Goal: Information Seeking & Learning: Learn about a topic

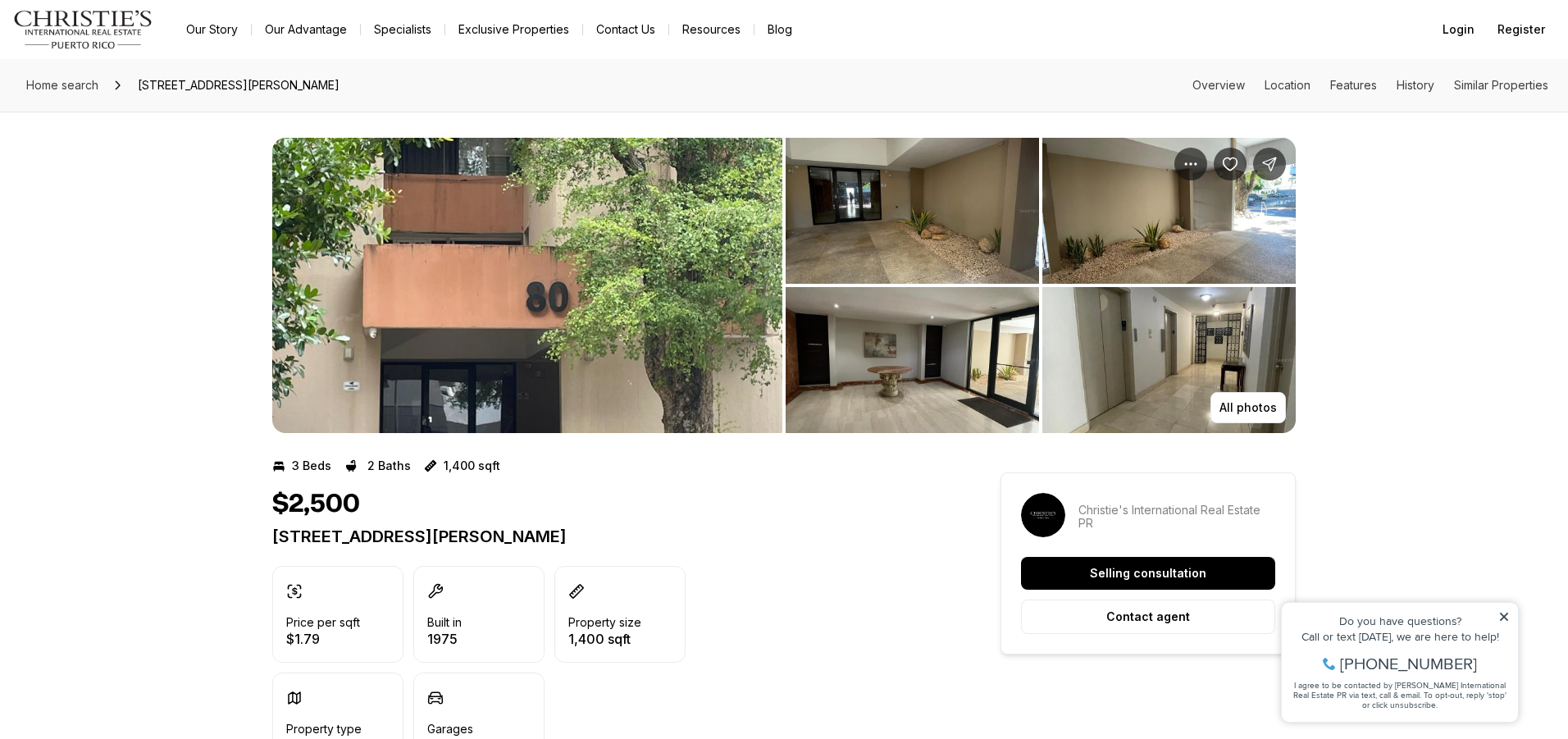
scroll to position [569, 0]
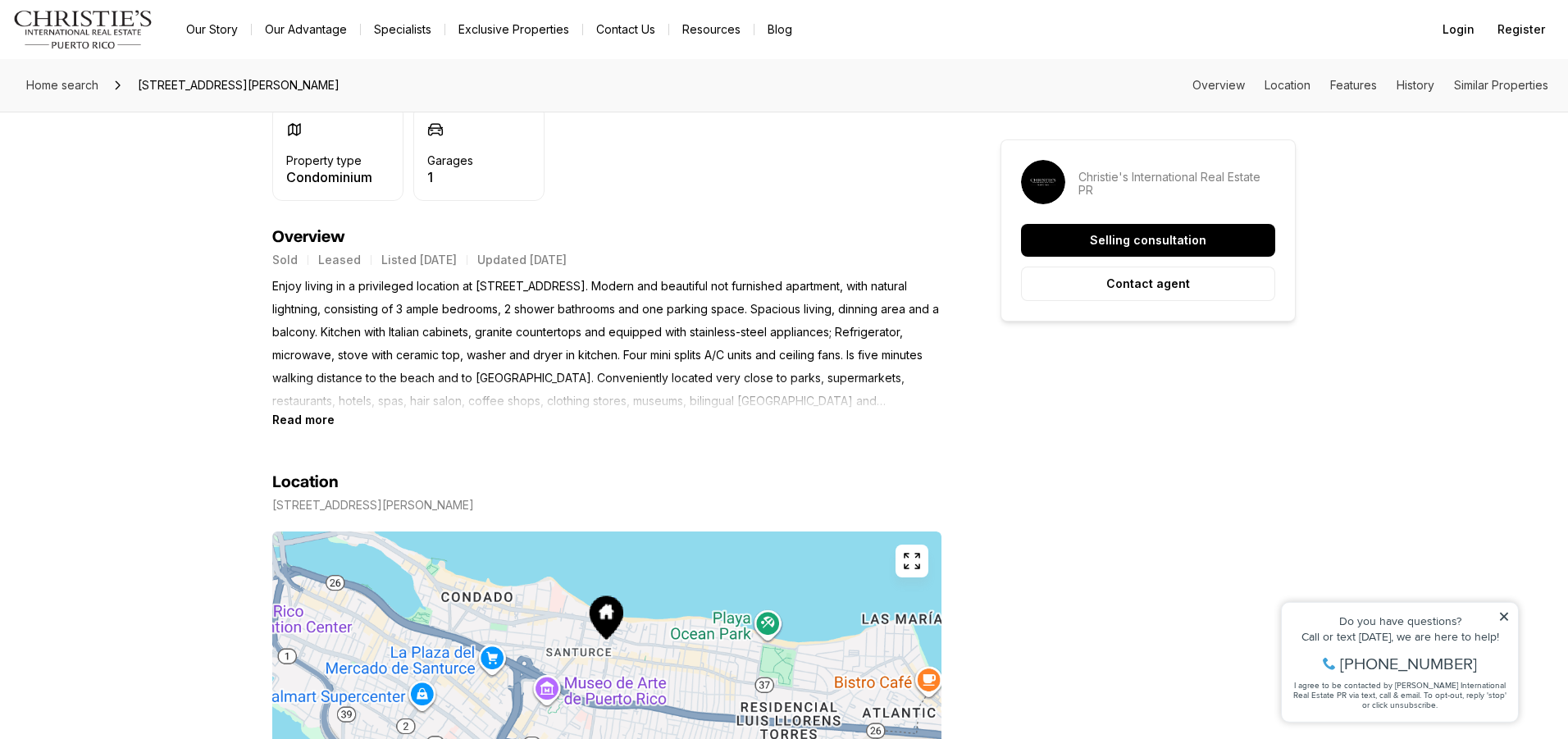
click at [295, 427] on section "Location [STREET_ADDRESS][PERSON_NAME] Copy address" at bounding box center [607, 629] width 669 height 405
click at [298, 425] on b "Read more" at bounding box center [304, 420] width 62 height 14
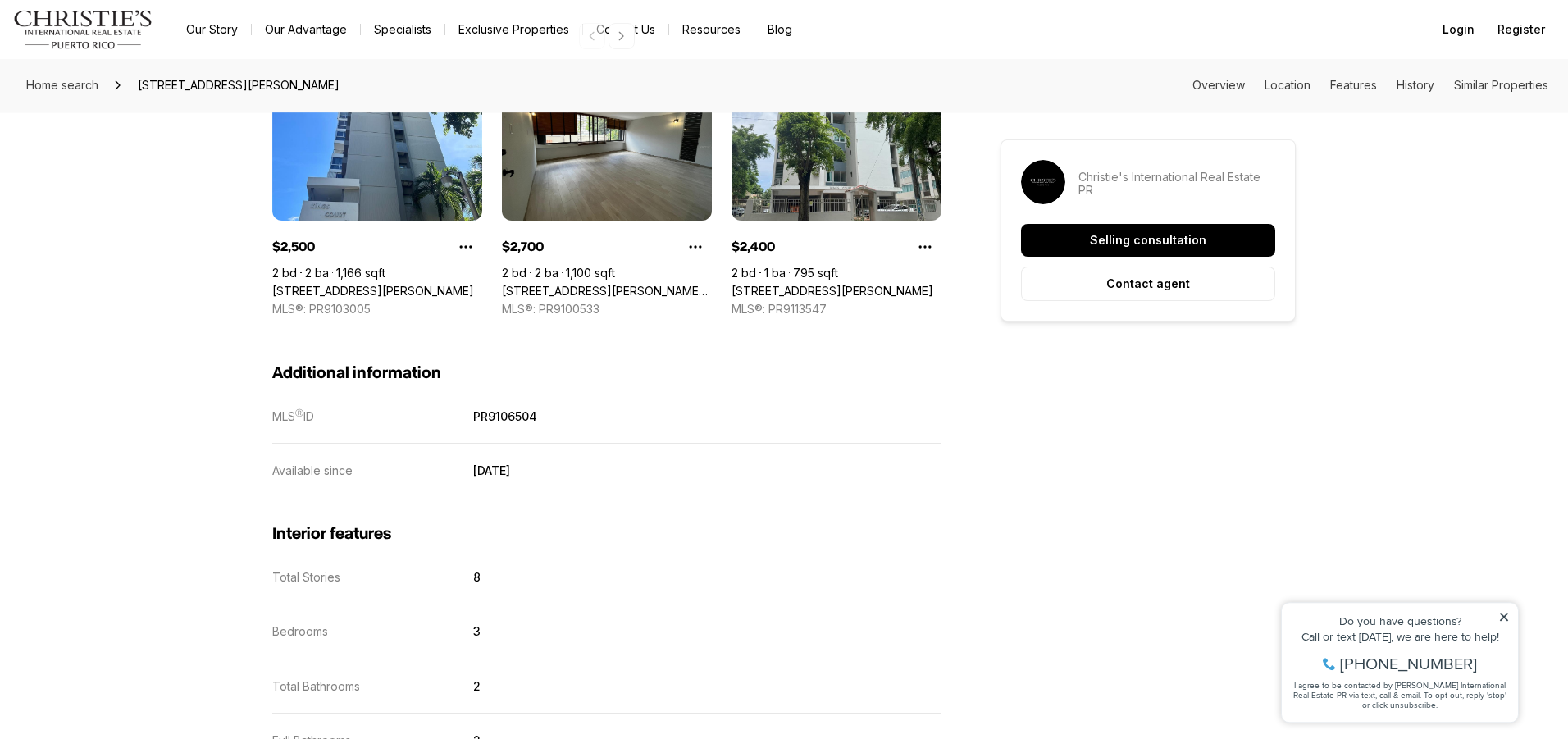
scroll to position [1316, 0]
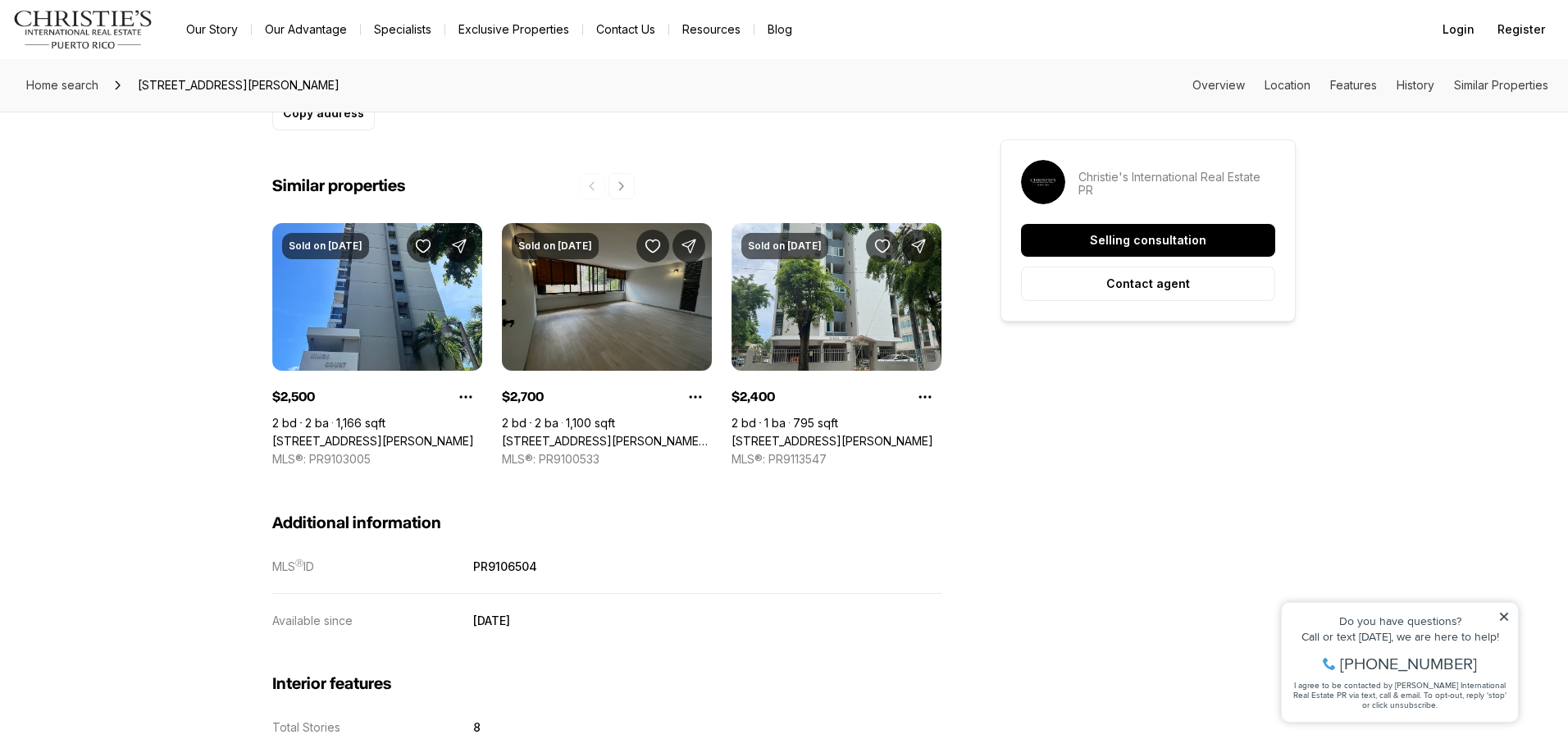
click at [593, 434] on link "[STREET_ADDRESS][PERSON_NAME][PERSON_NAME][PERSON_NAME]" at bounding box center [606, 441] width 210 height 15
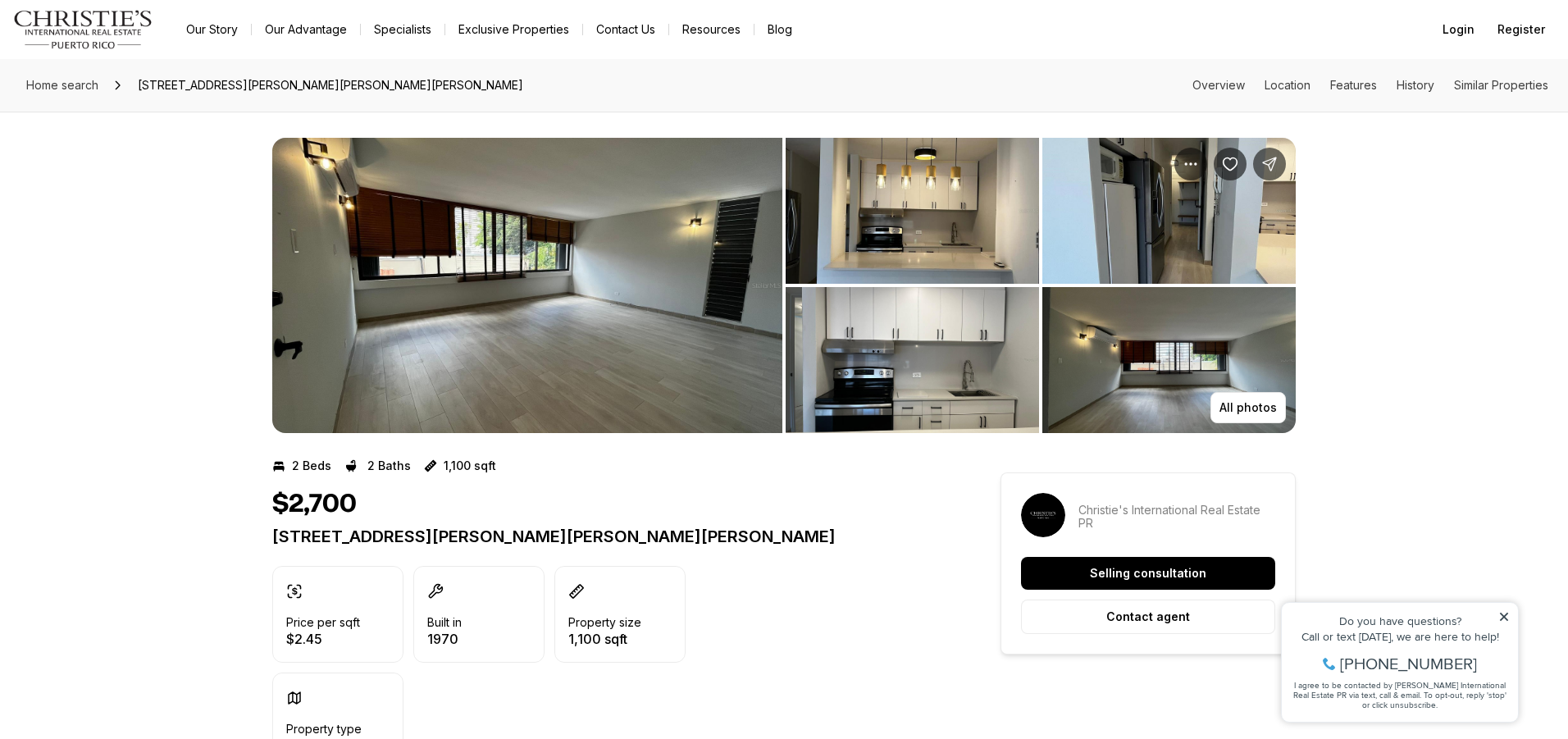
click at [650, 424] on img "View image gallery" at bounding box center [528, 285] width 510 height 295
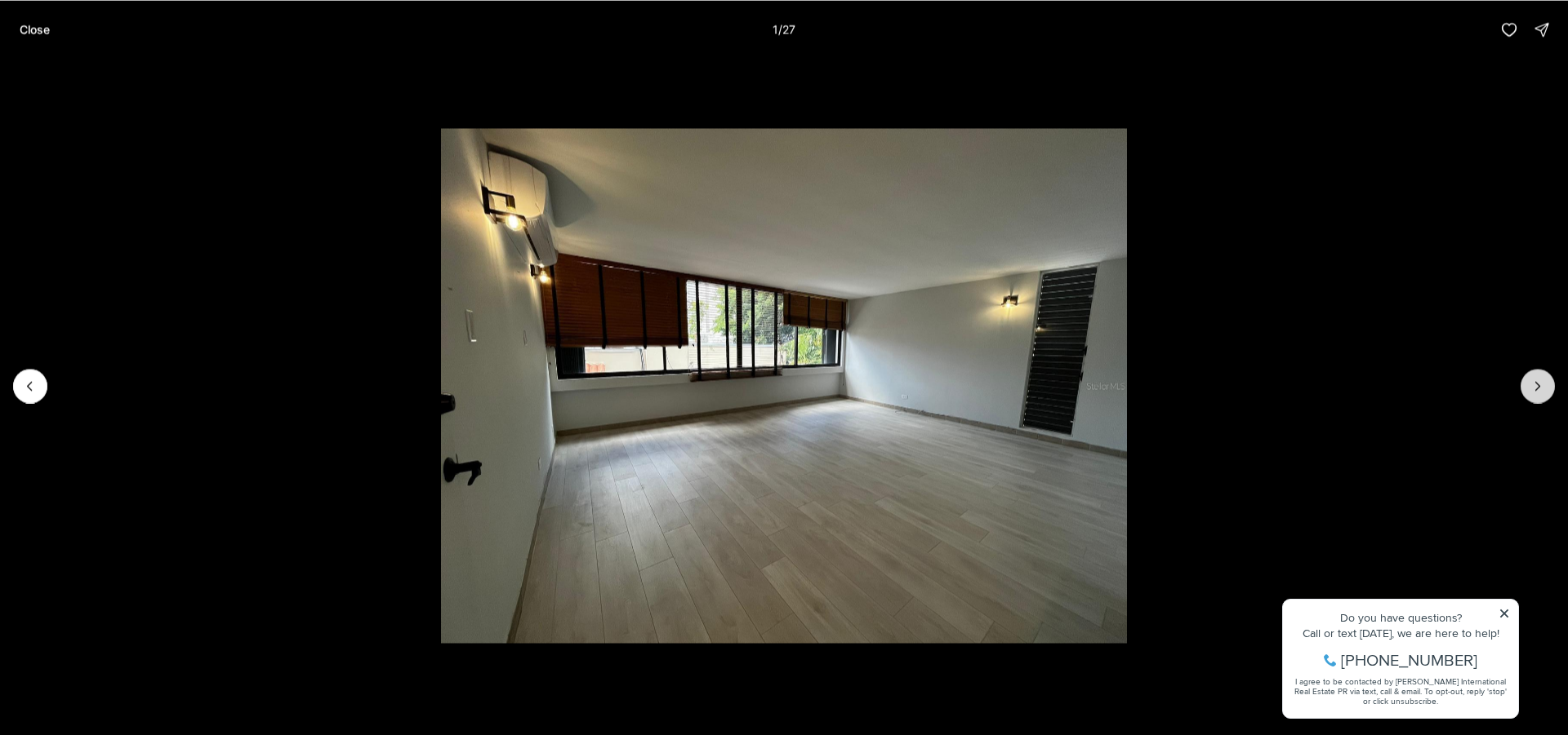
click at [1541, 387] on icon "Next slide" at bounding box center [1537, 386] width 16 height 16
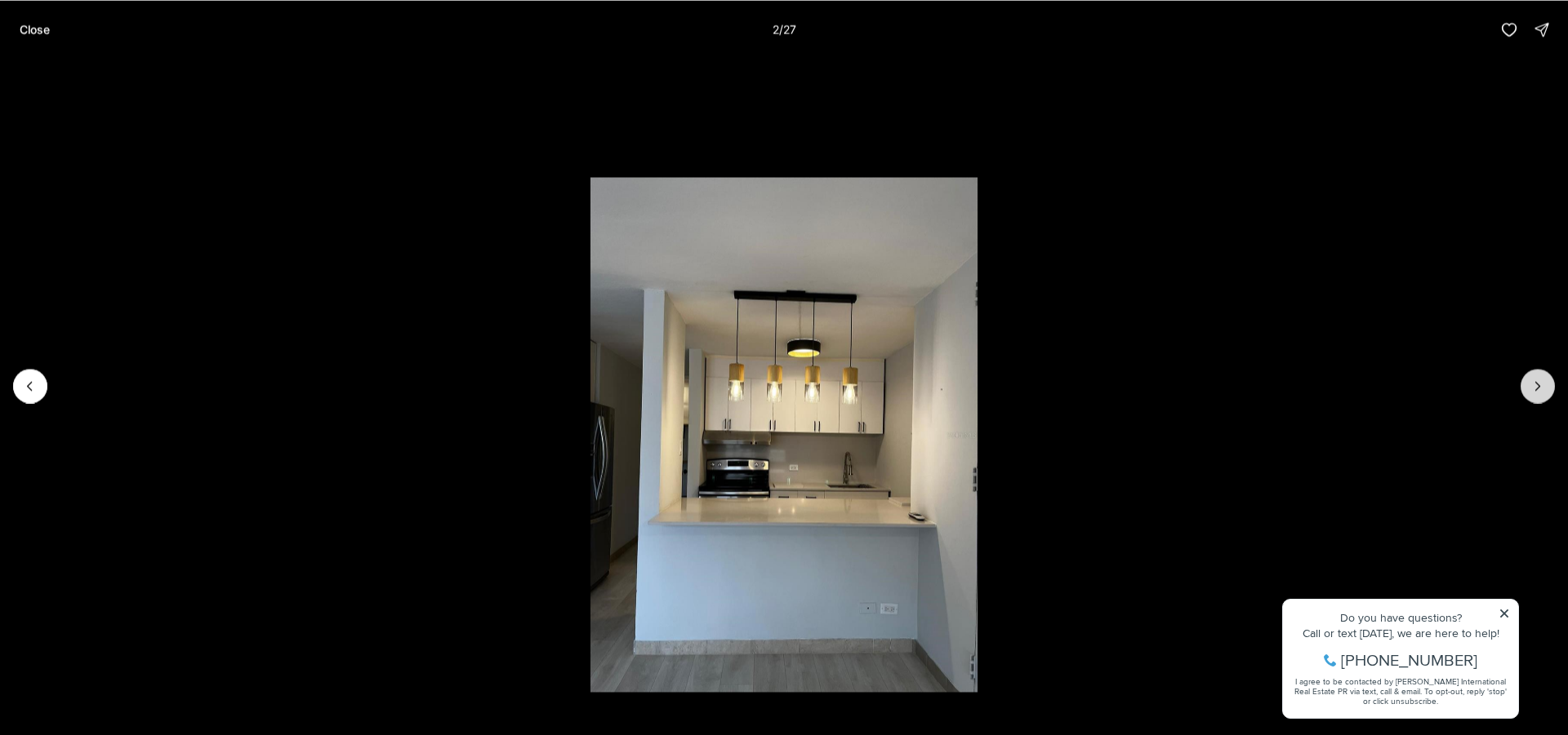
click at [1541, 387] on icon "Next slide" at bounding box center [1537, 386] width 16 height 16
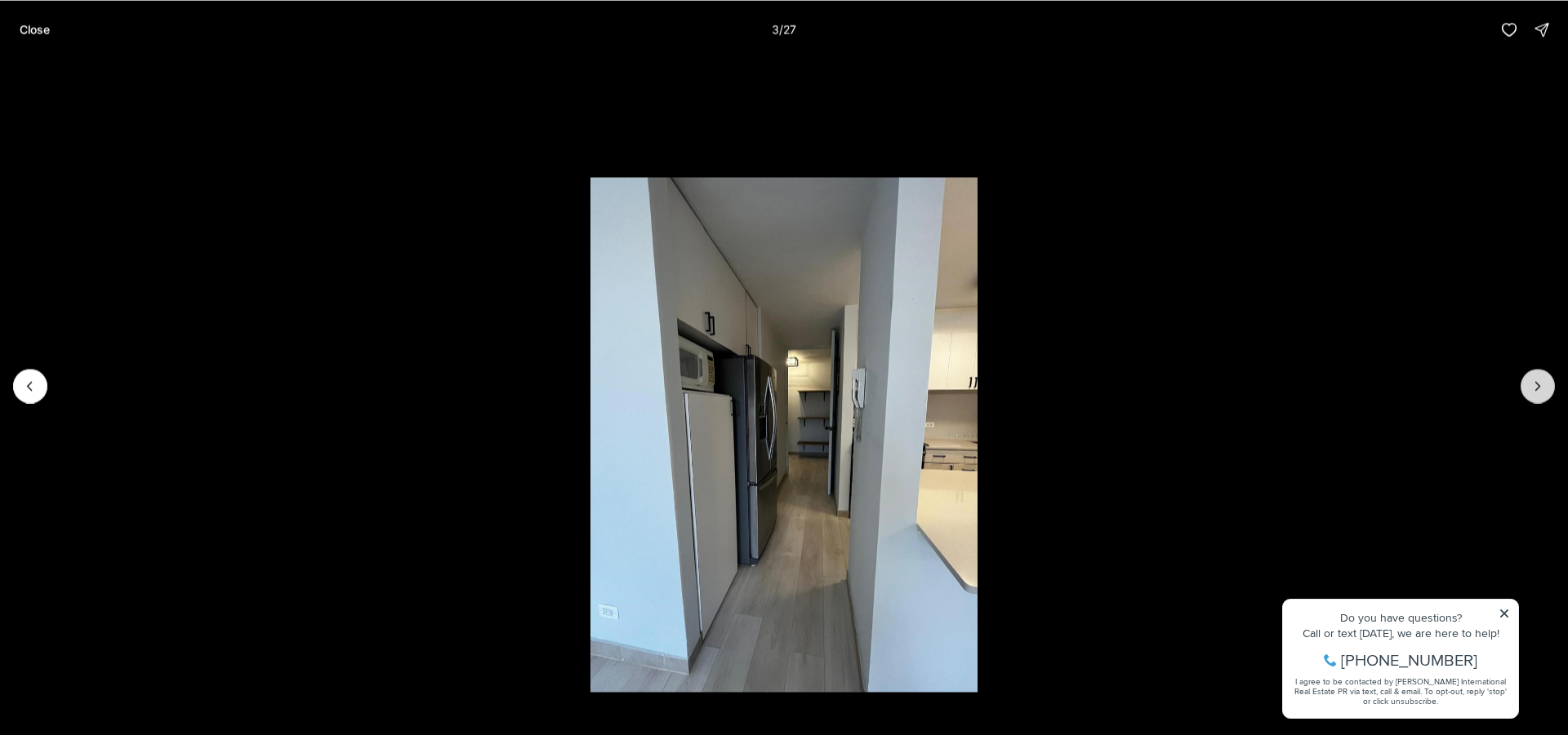
click at [1541, 387] on icon "Next slide" at bounding box center [1537, 386] width 16 height 16
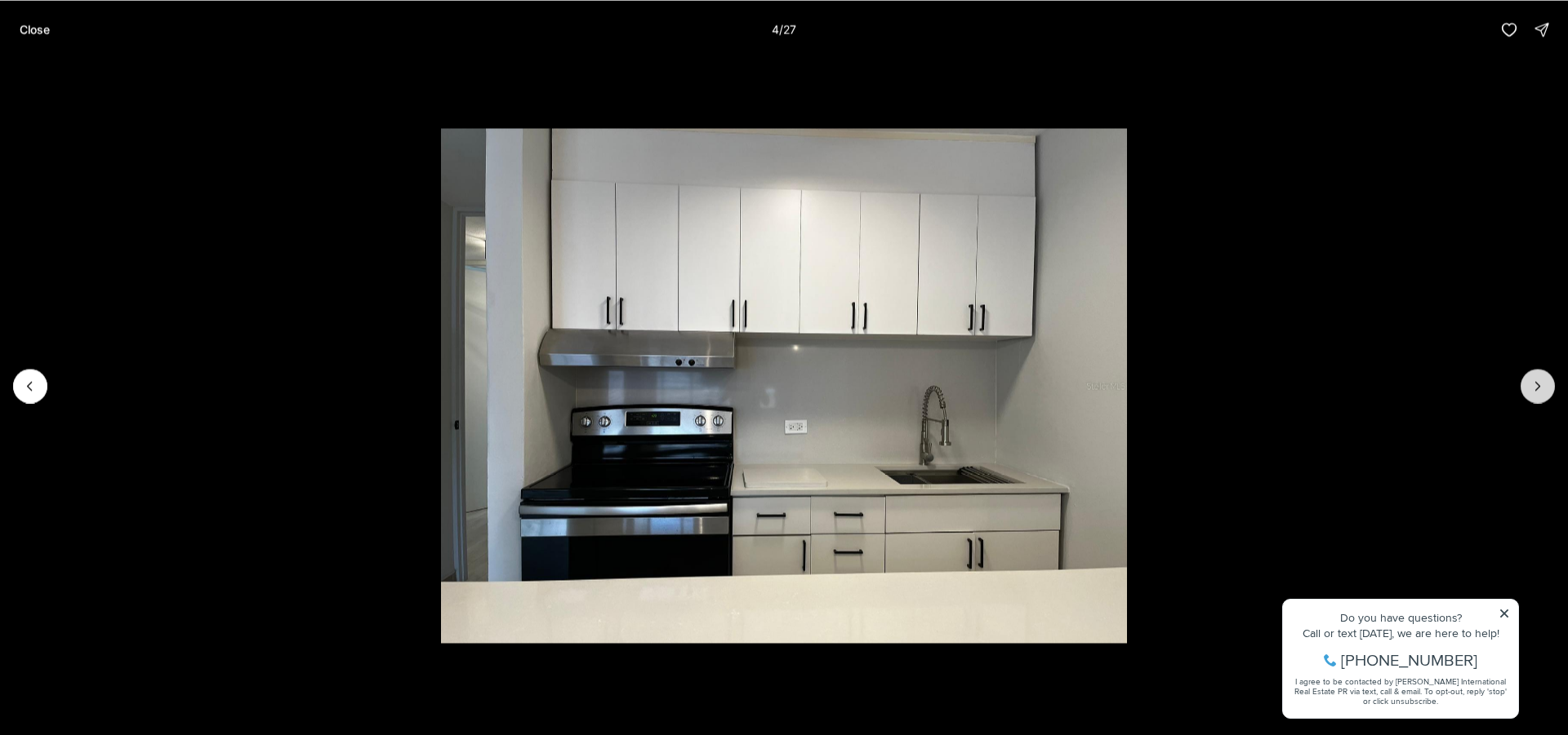
click at [1541, 387] on icon "Next slide" at bounding box center [1537, 386] width 16 height 16
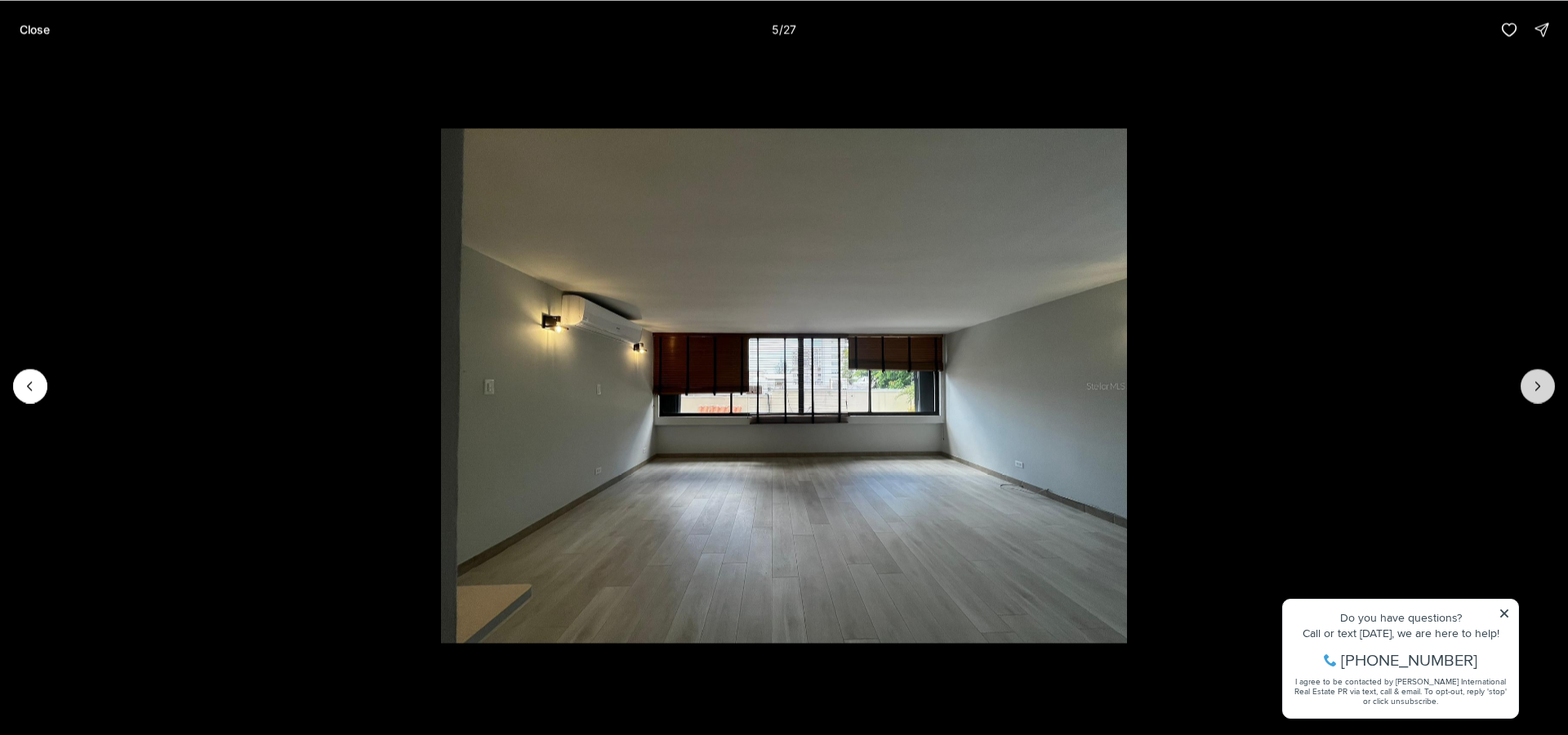
click at [1541, 387] on icon "Next slide" at bounding box center [1537, 386] width 16 height 16
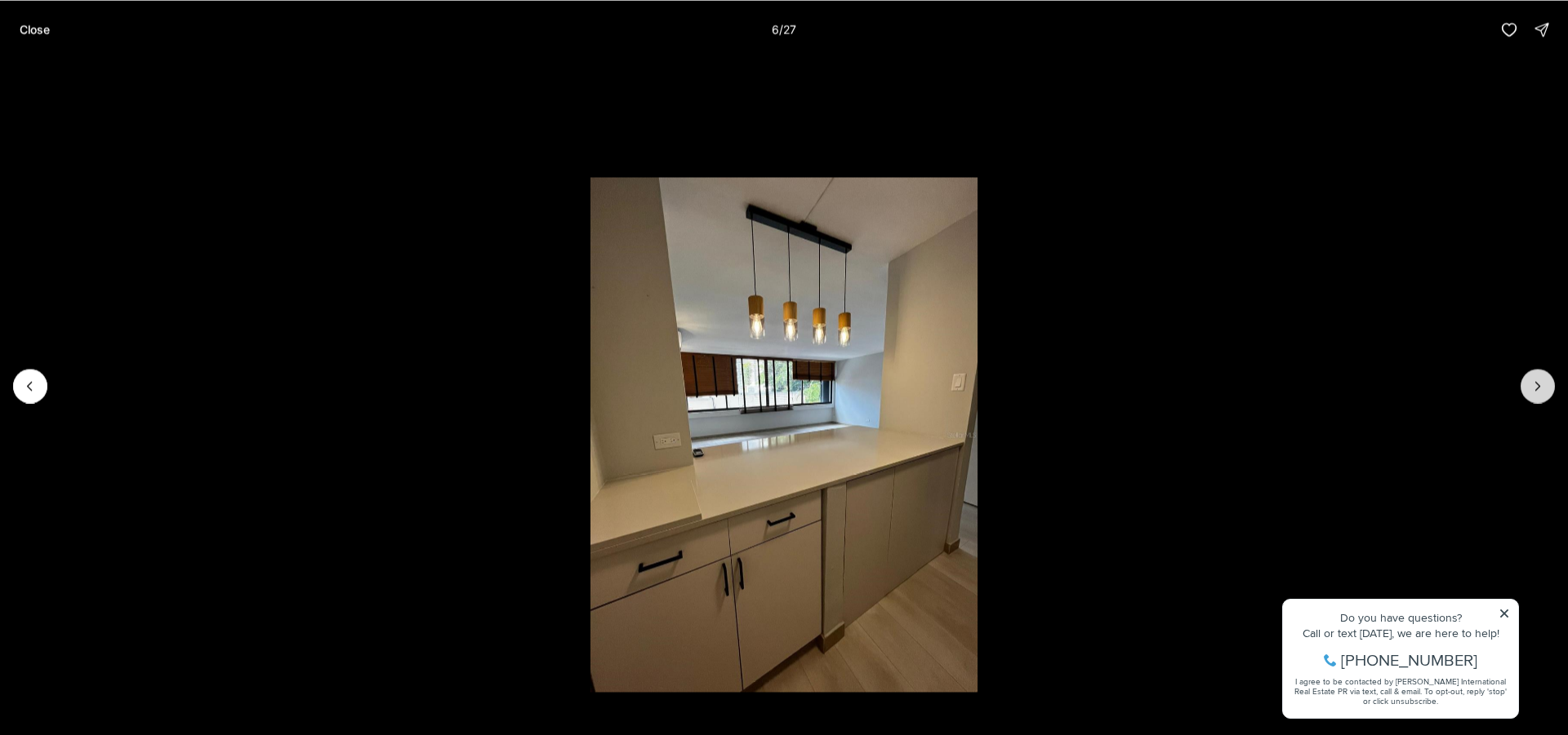
click at [1541, 387] on icon "Next slide" at bounding box center [1537, 386] width 16 height 16
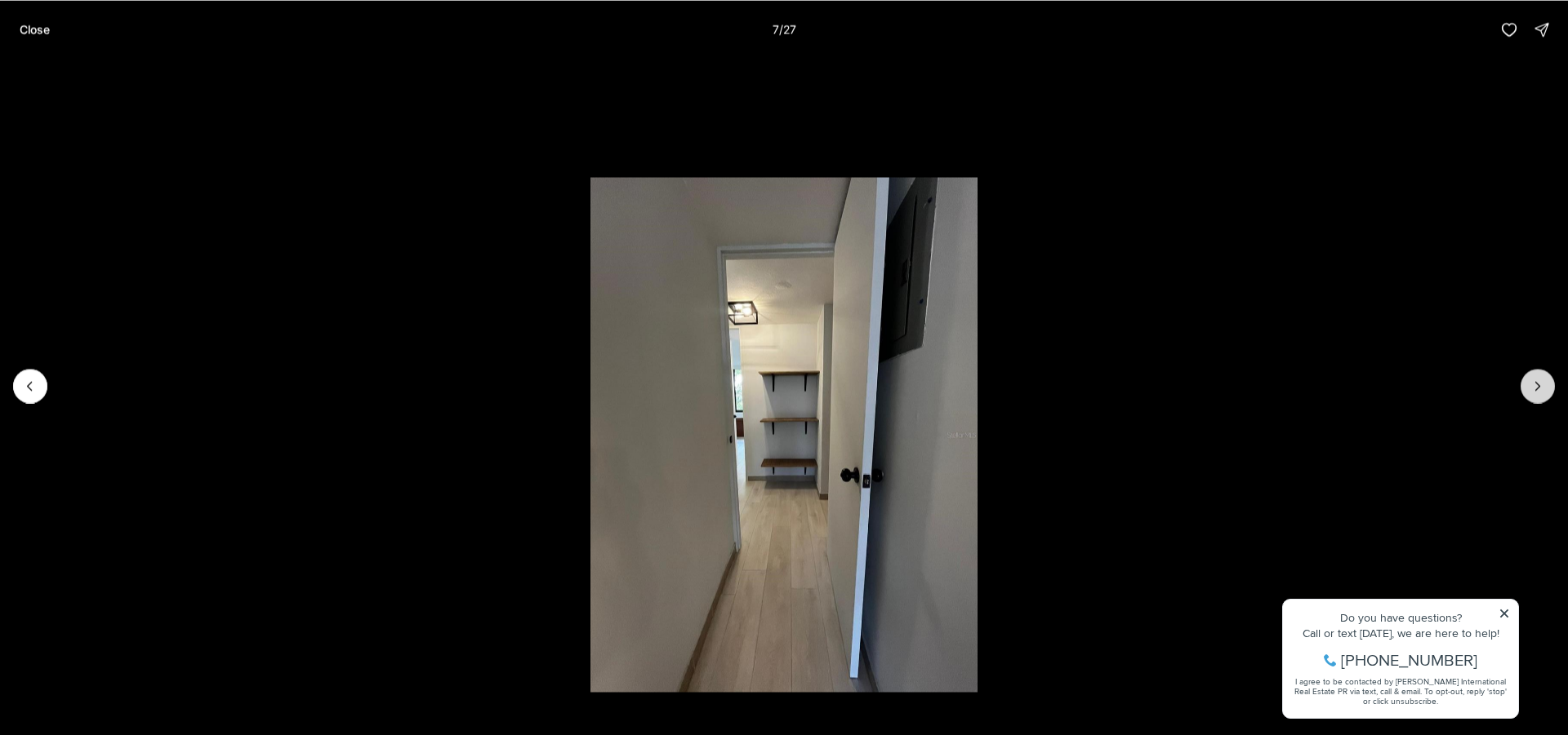
click at [1541, 387] on icon "Next slide" at bounding box center [1537, 386] width 16 height 16
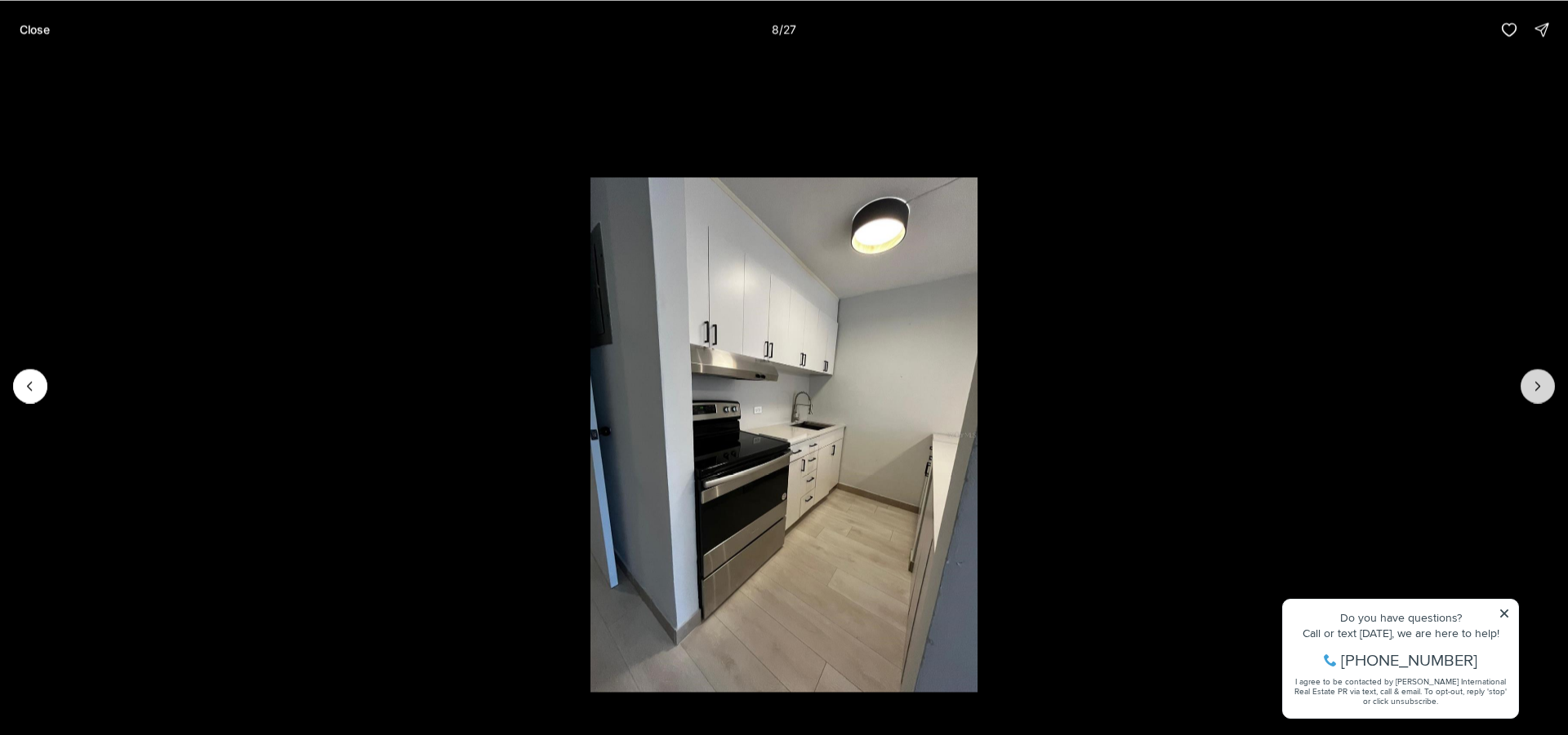
click at [1541, 387] on icon "Next slide" at bounding box center [1537, 386] width 16 height 16
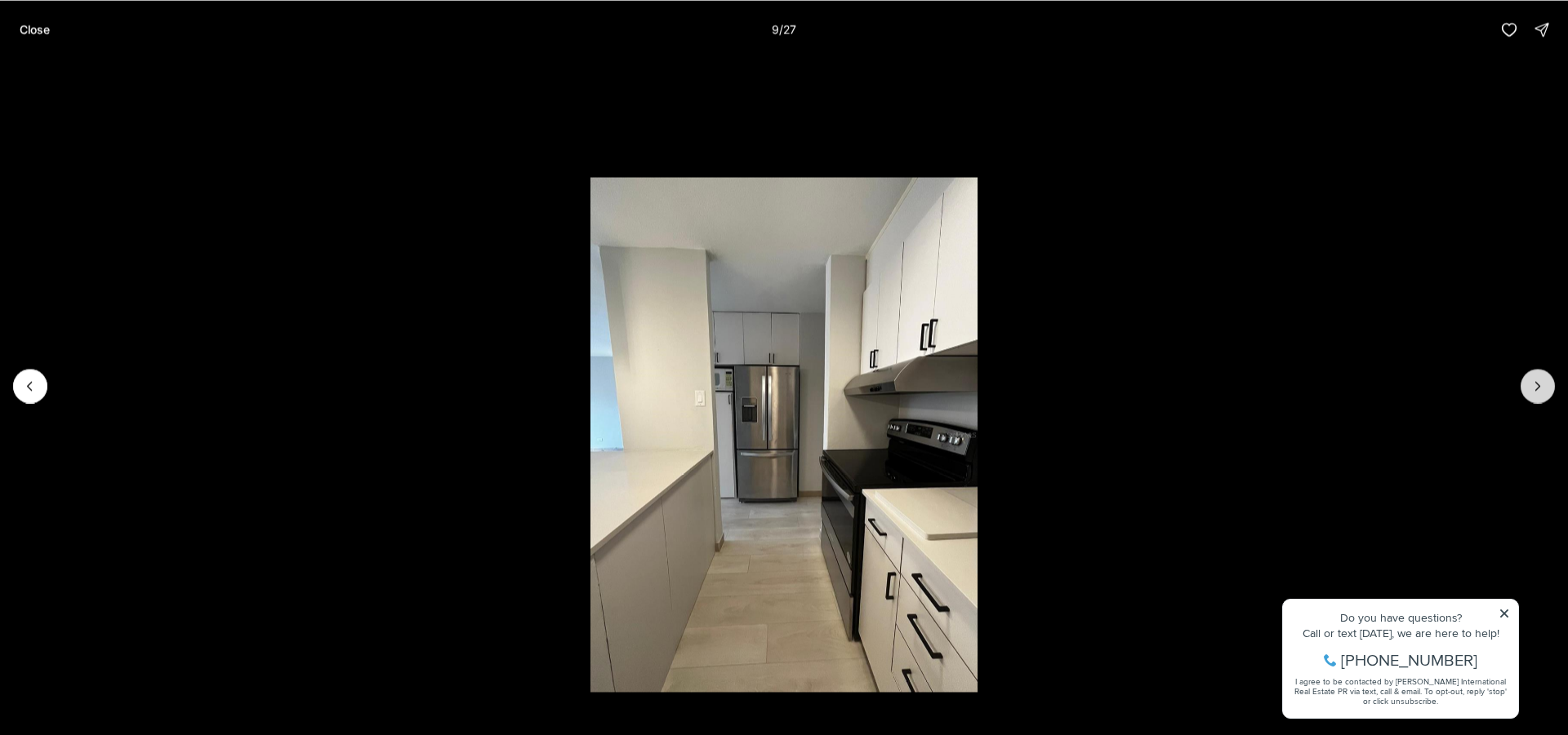
click at [1541, 387] on icon "Next slide" at bounding box center [1537, 386] width 16 height 16
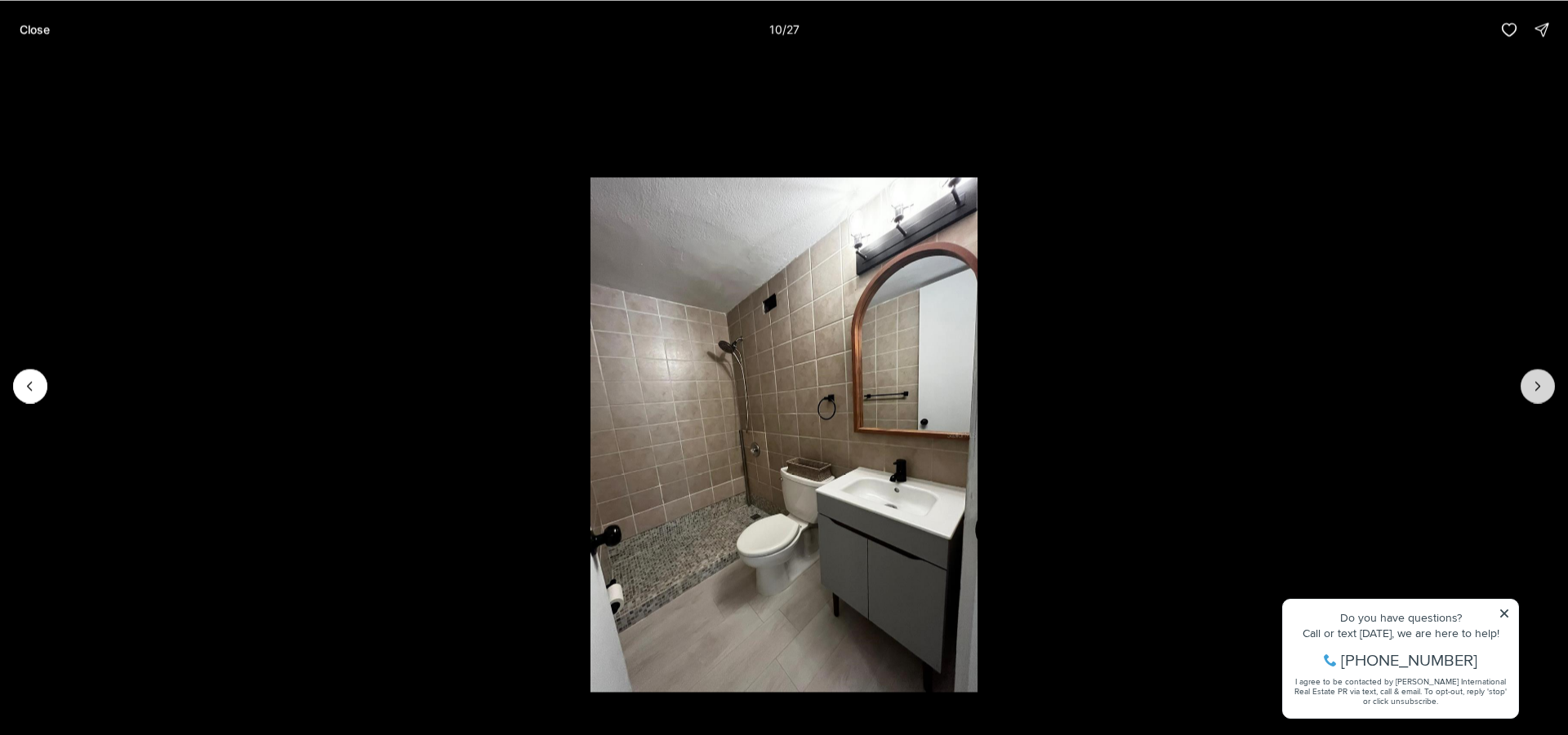
click at [1541, 387] on icon "Next slide" at bounding box center [1537, 386] width 16 height 16
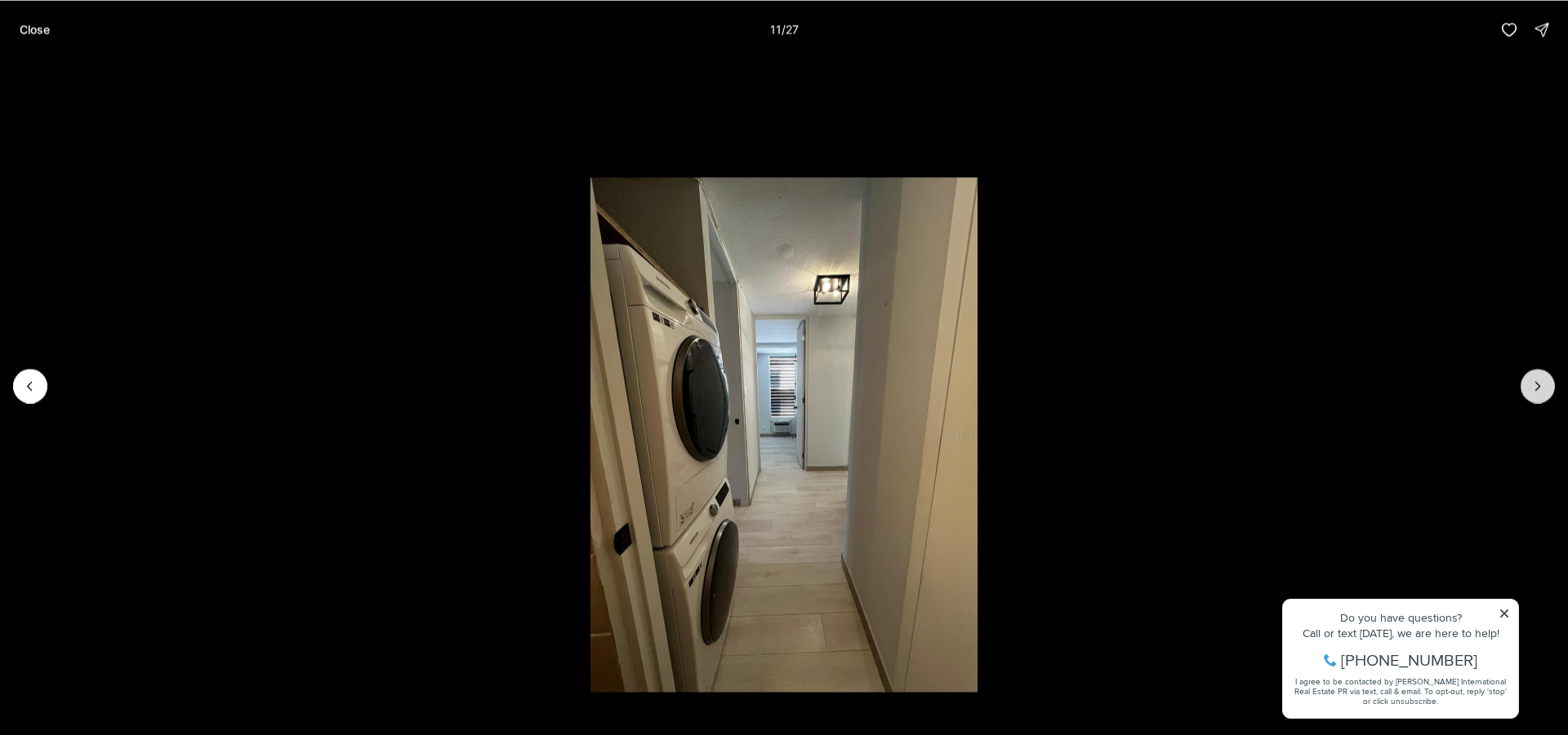
click at [1541, 387] on icon "Next slide" at bounding box center [1537, 386] width 16 height 16
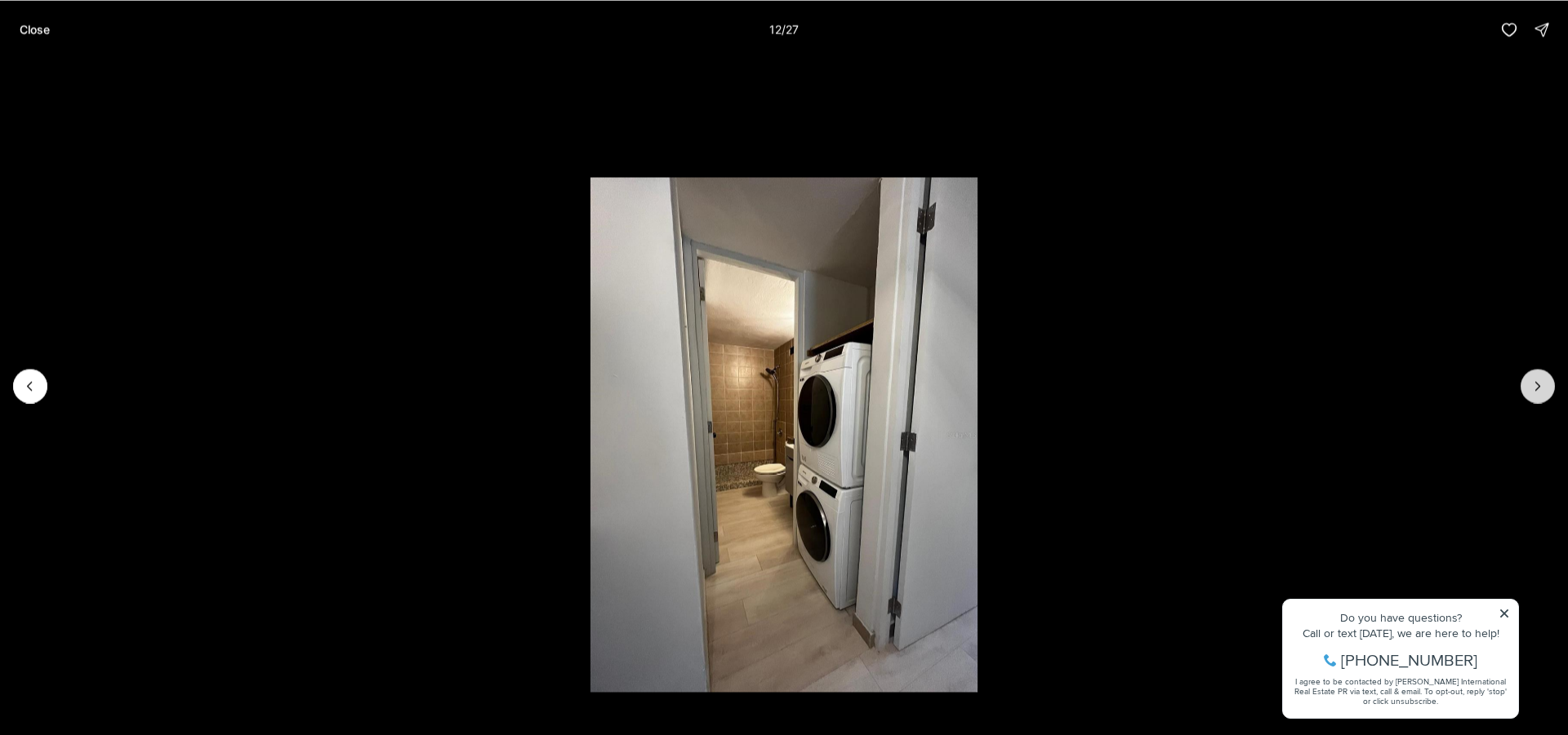
click at [1541, 387] on icon "Next slide" at bounding box center [1537, 386] width 16 height 16
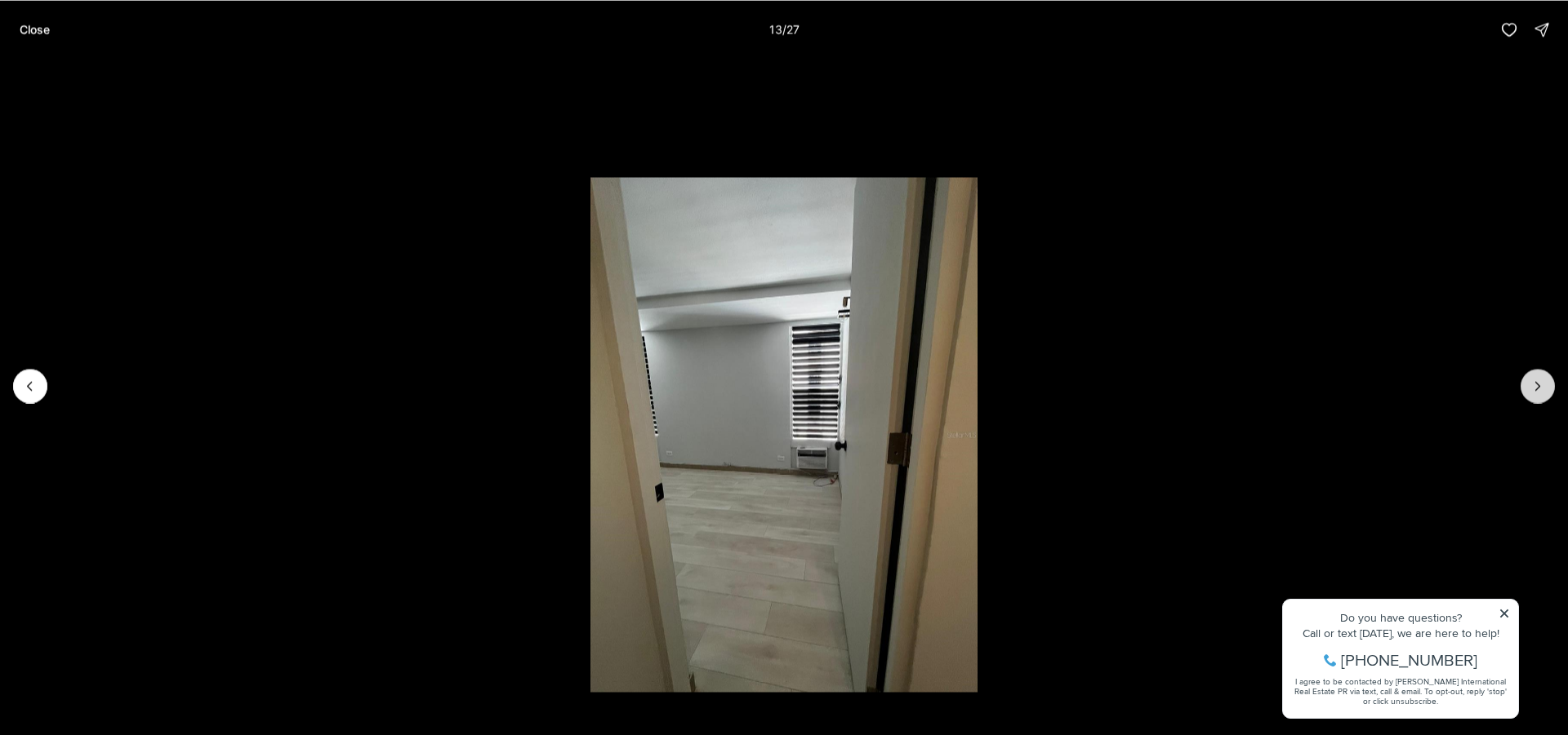
click at [1541, 387] on icon "Next slide" at bounding box center [1537, 386] width 16 height 16
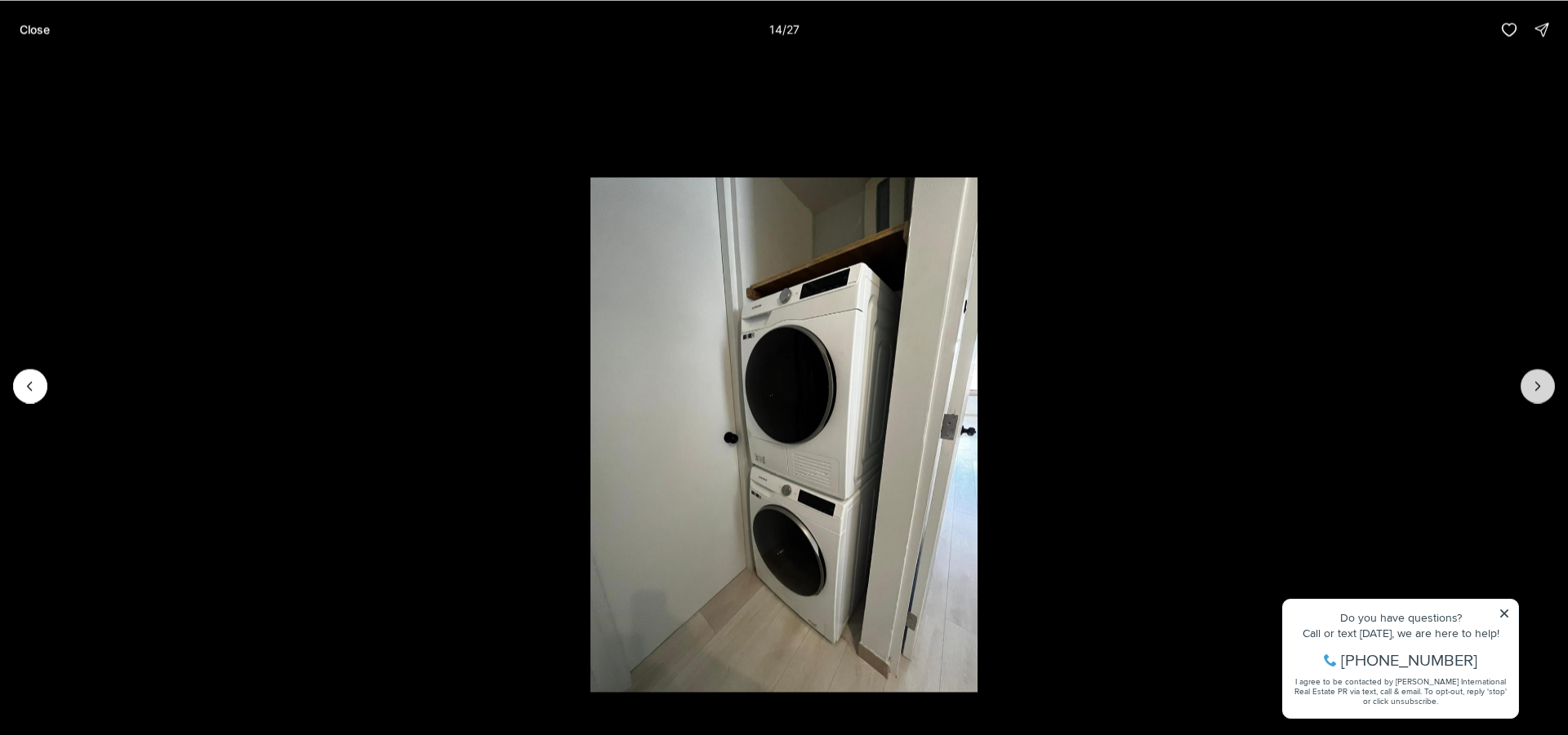
click at [1541, 387] on icon "Next slide" at bounding box center [1537, 386] width 16 height 16
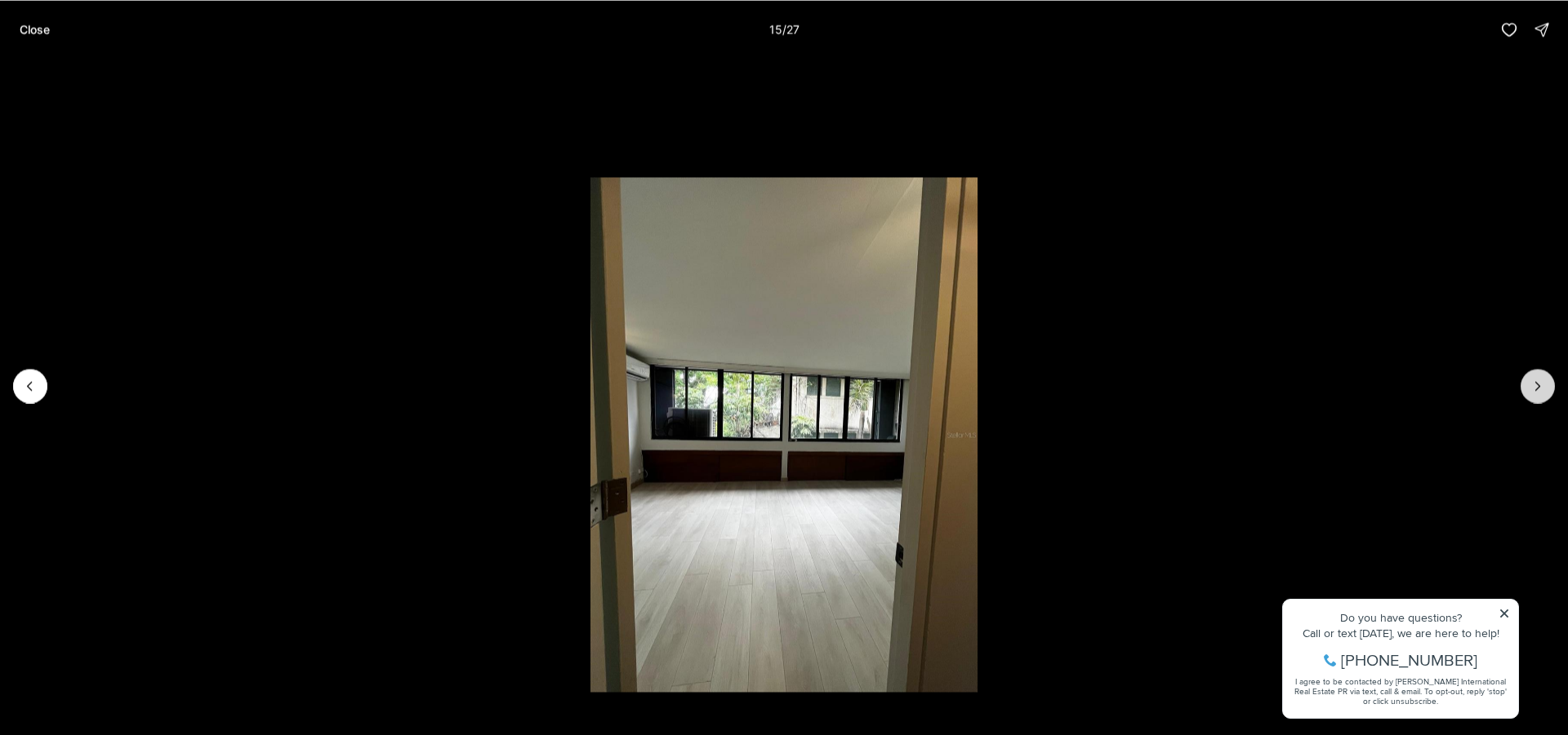
click at [1541, 387] on icon "Next slide" at bounding box center [1537, 386] width 16 height 16
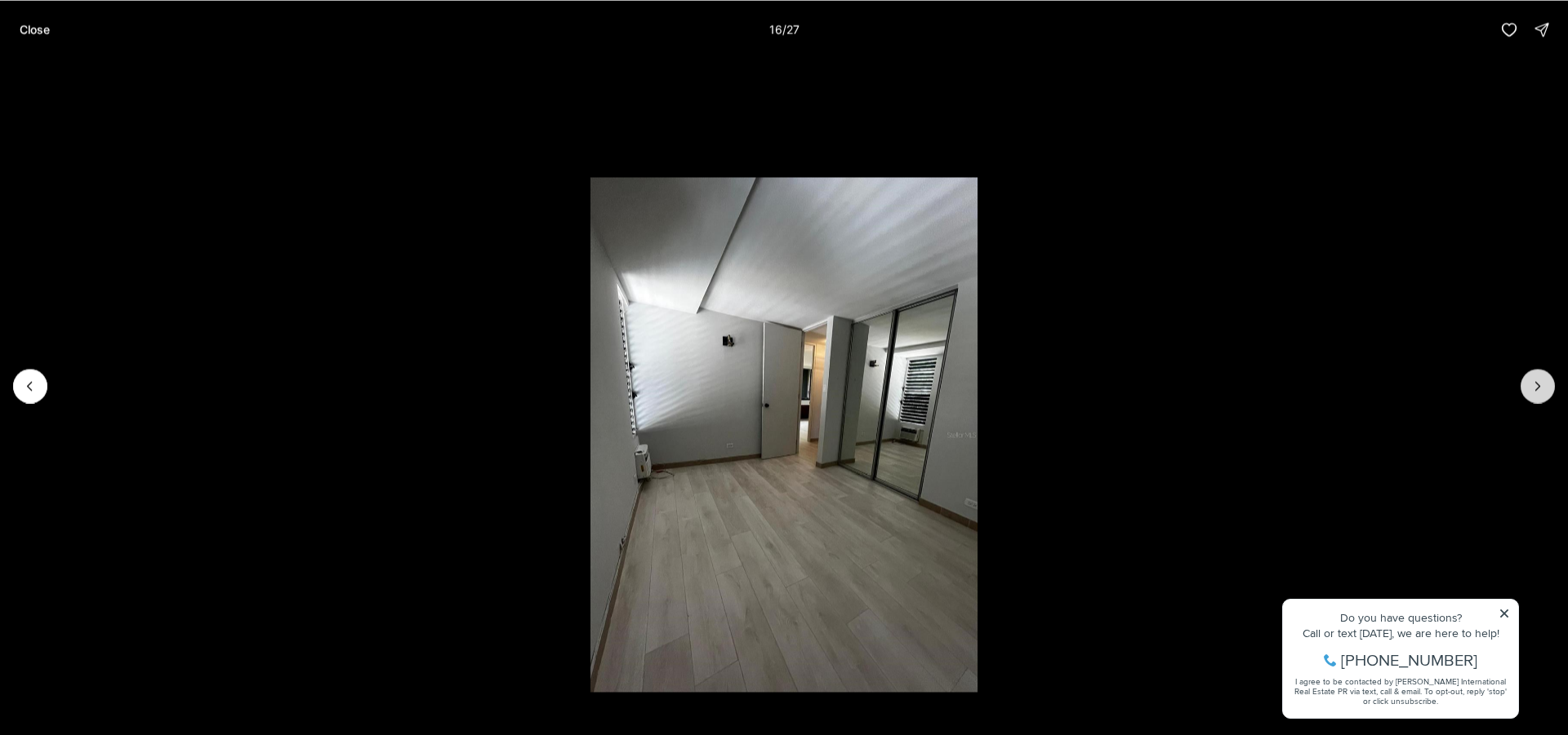
click at [1541, 387] on icon "Next slide" at bounding box center [1537, 386] width 16 height 16
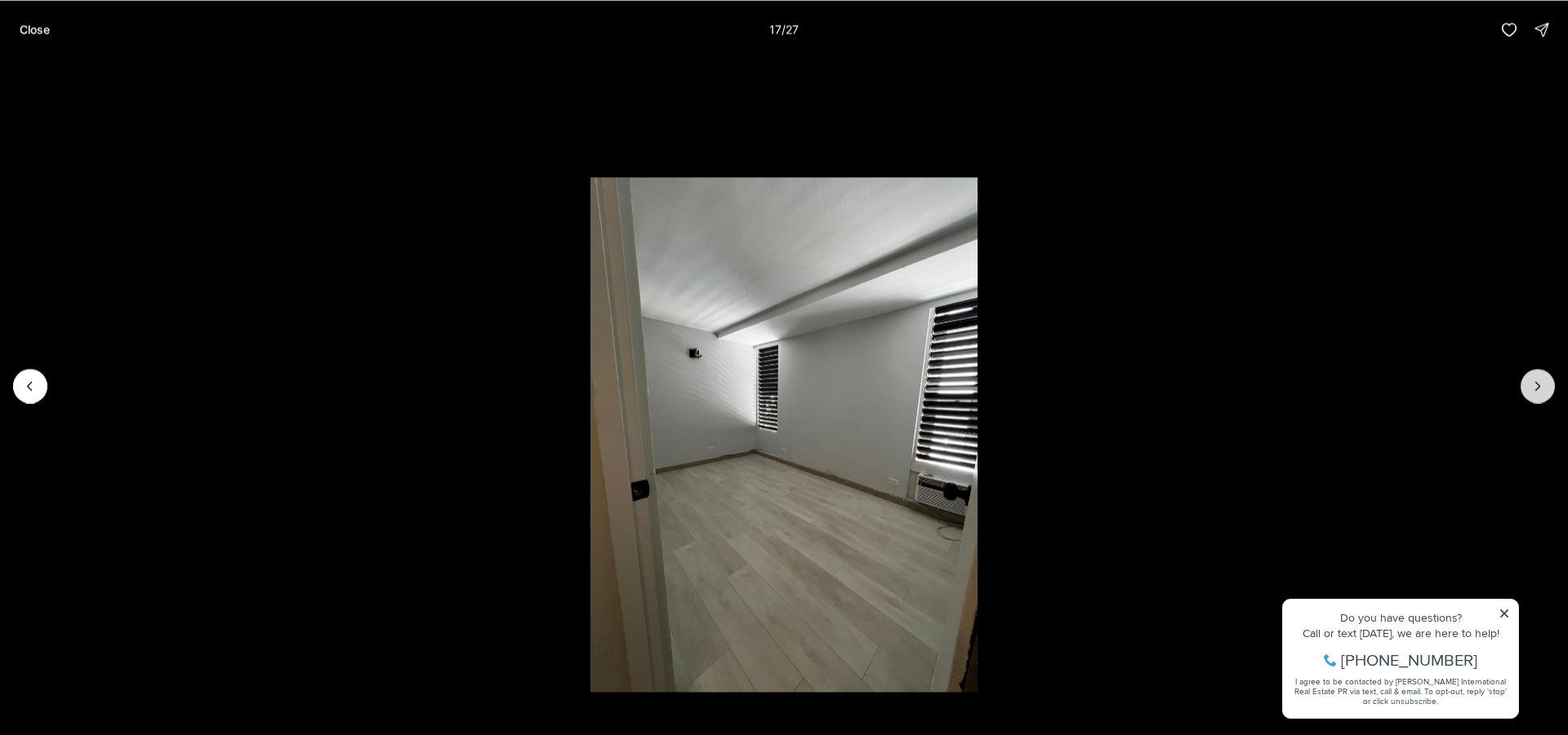
click at [1541, 387] on icon "Next slide" at bounding box center [1537, 386] width 16 height 16
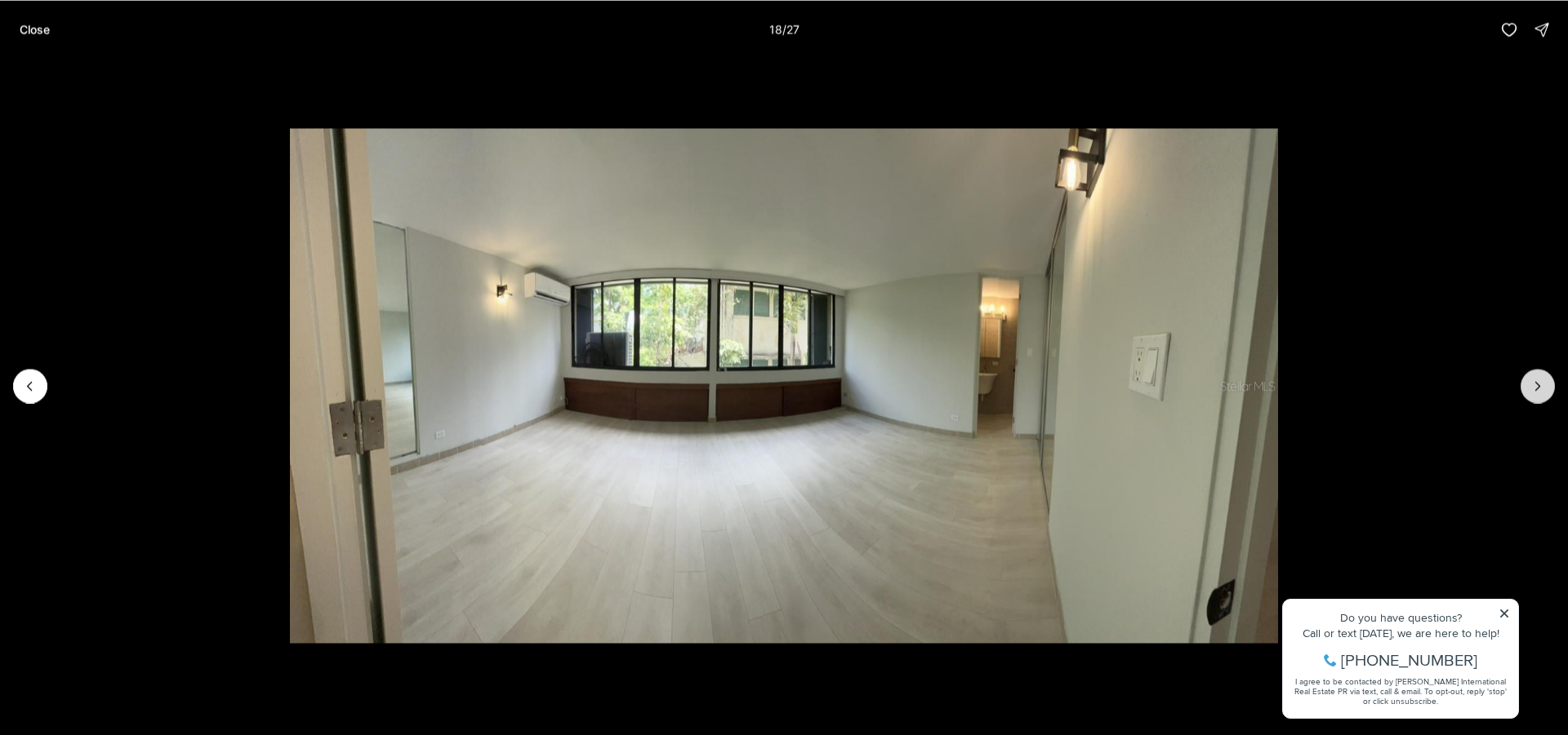
click at [1541, 387] on icon "Next slide" at bounding box center [1537, 386] width 16 height 16
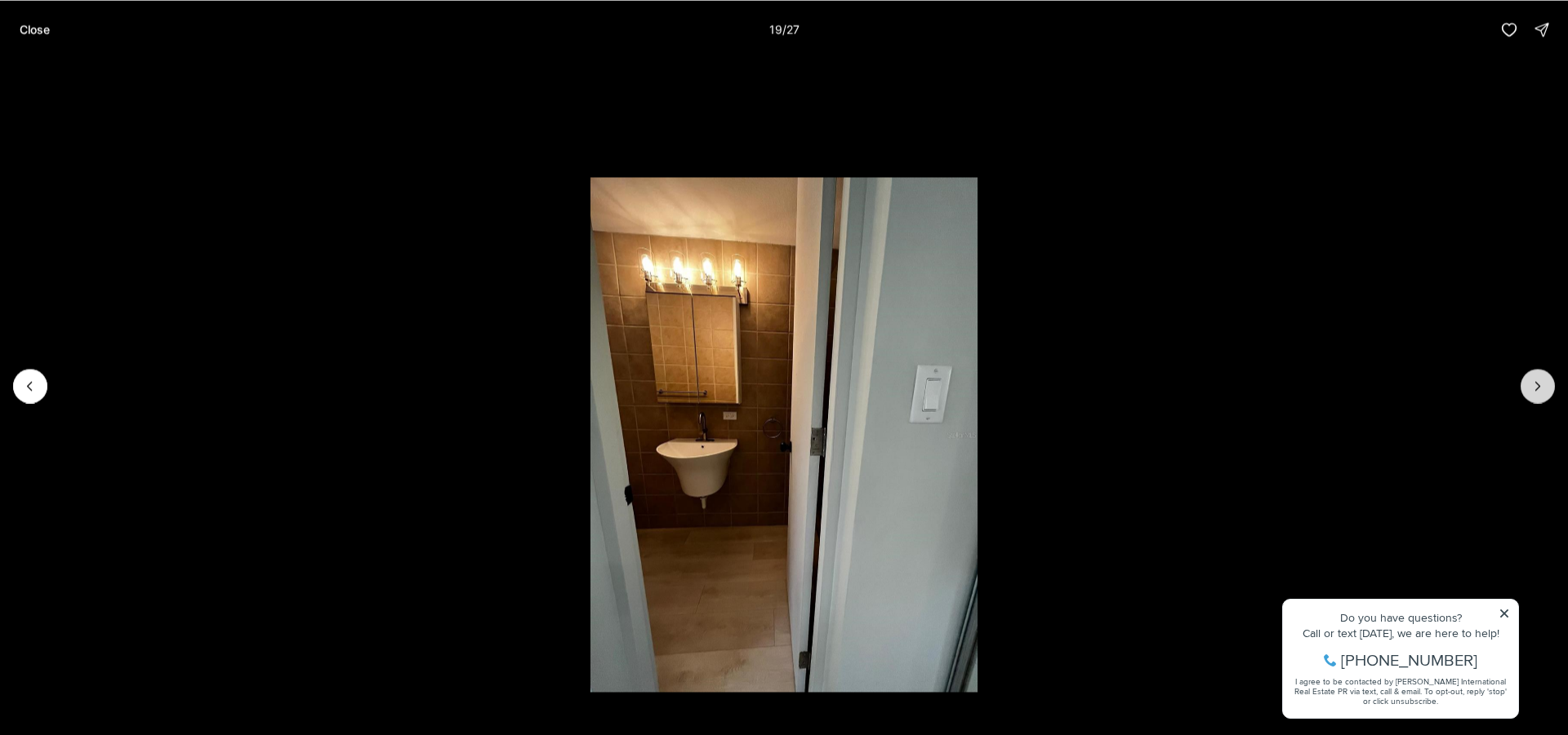
click at [1541, 387] on icon "Next slide" at bounding box center [1537, 386] width 16 height 16
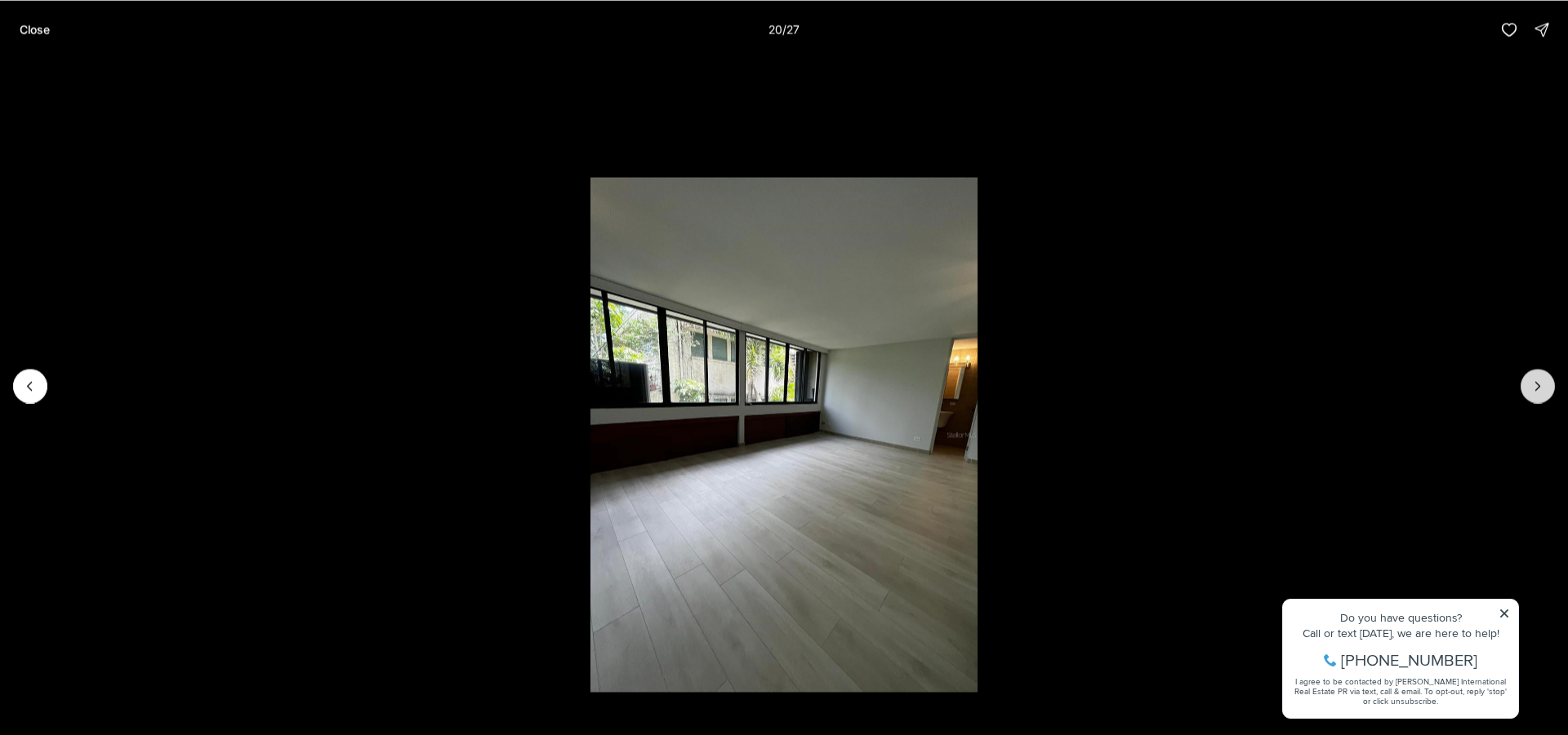
click at [1541, 387] on icon "Next slide" at bounding box center [1537, 386] width 16 height 16
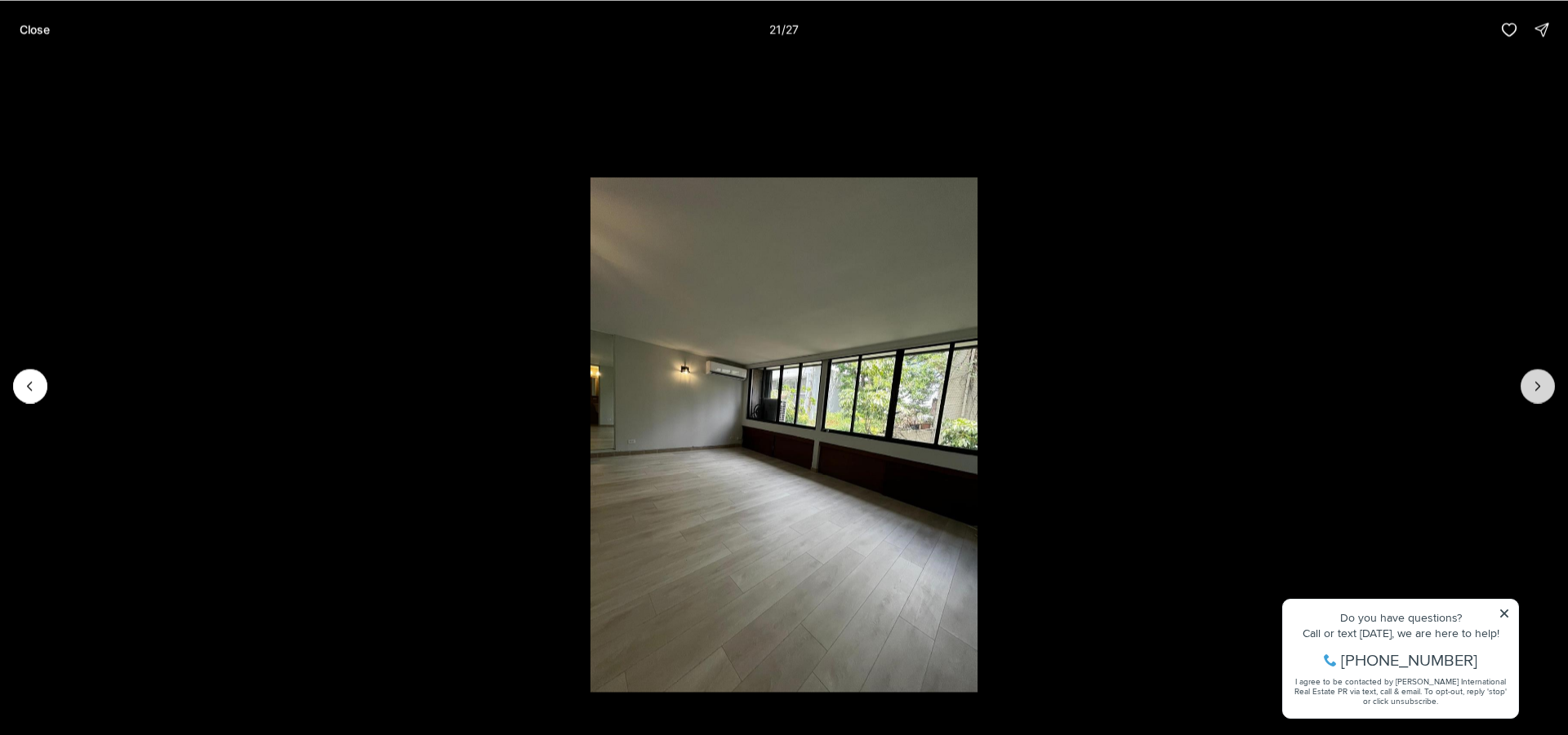
click at [1541, 387] on icon "Next slide" at bounding box center [1537, 386] width 16 height 16
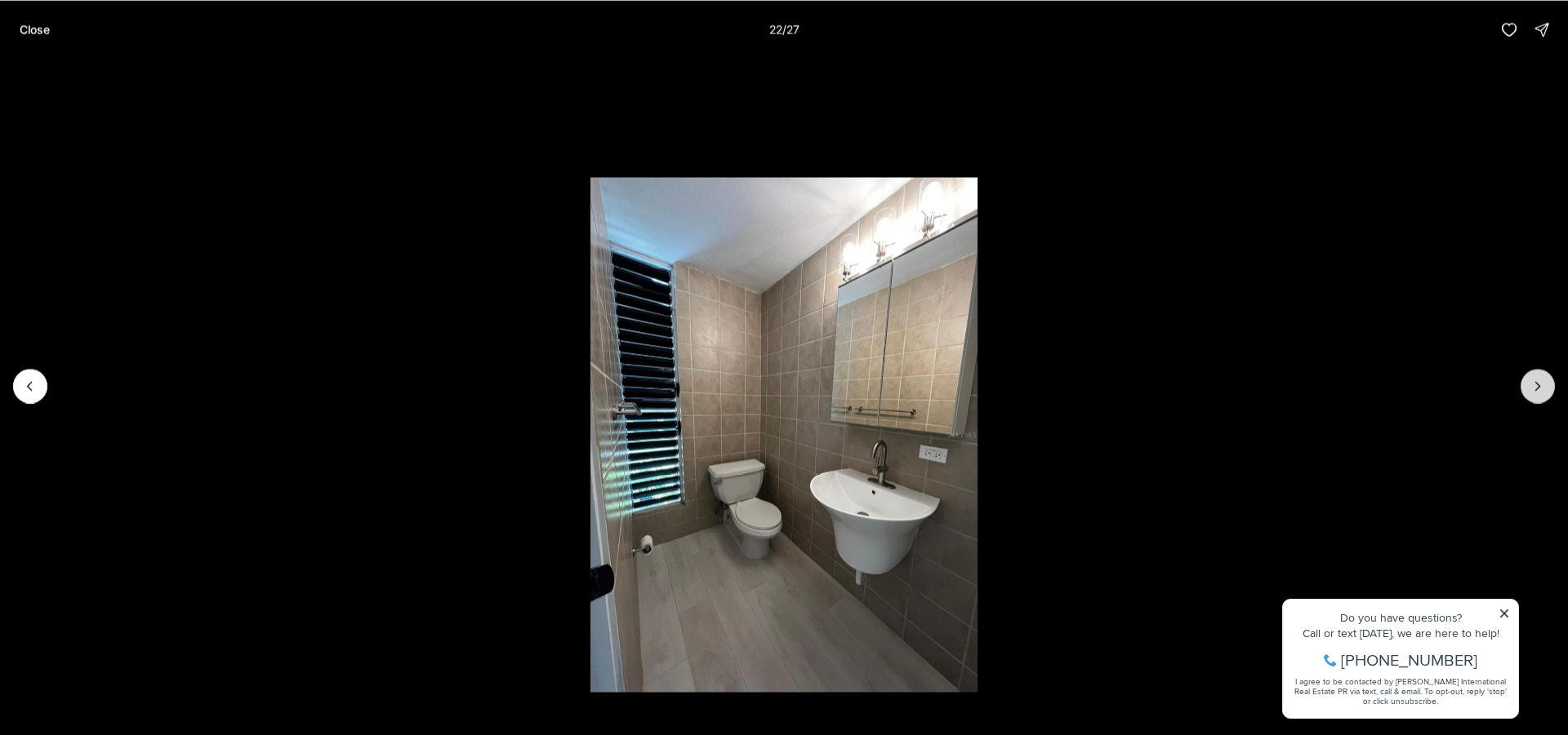
click at [1541, 387] on icon "Next slide" at bounding box center [1537, 386] width 16 height 16
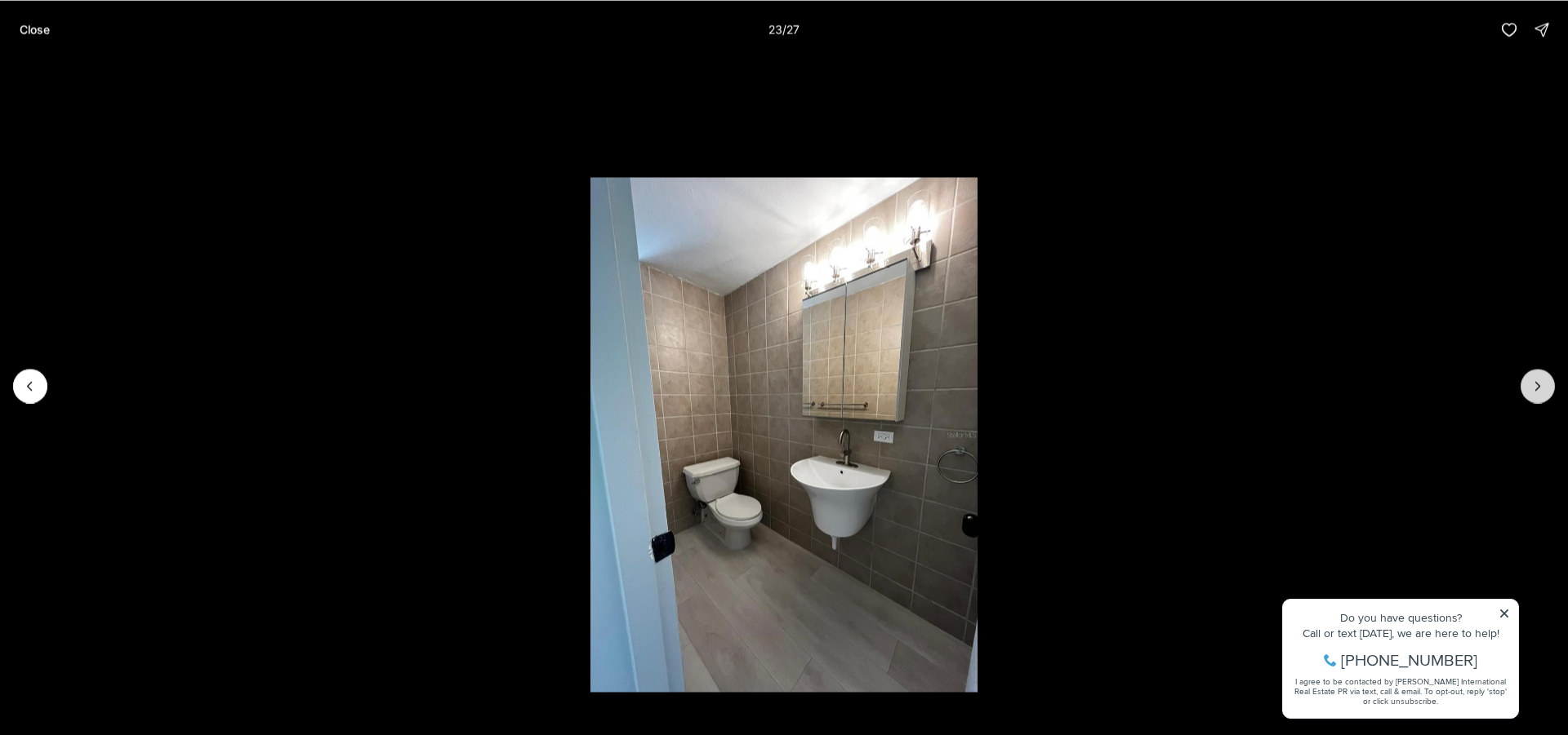
click at [1541, 387] on icon "Next slide" at bounding box center [1537, 386] width 16 height 16
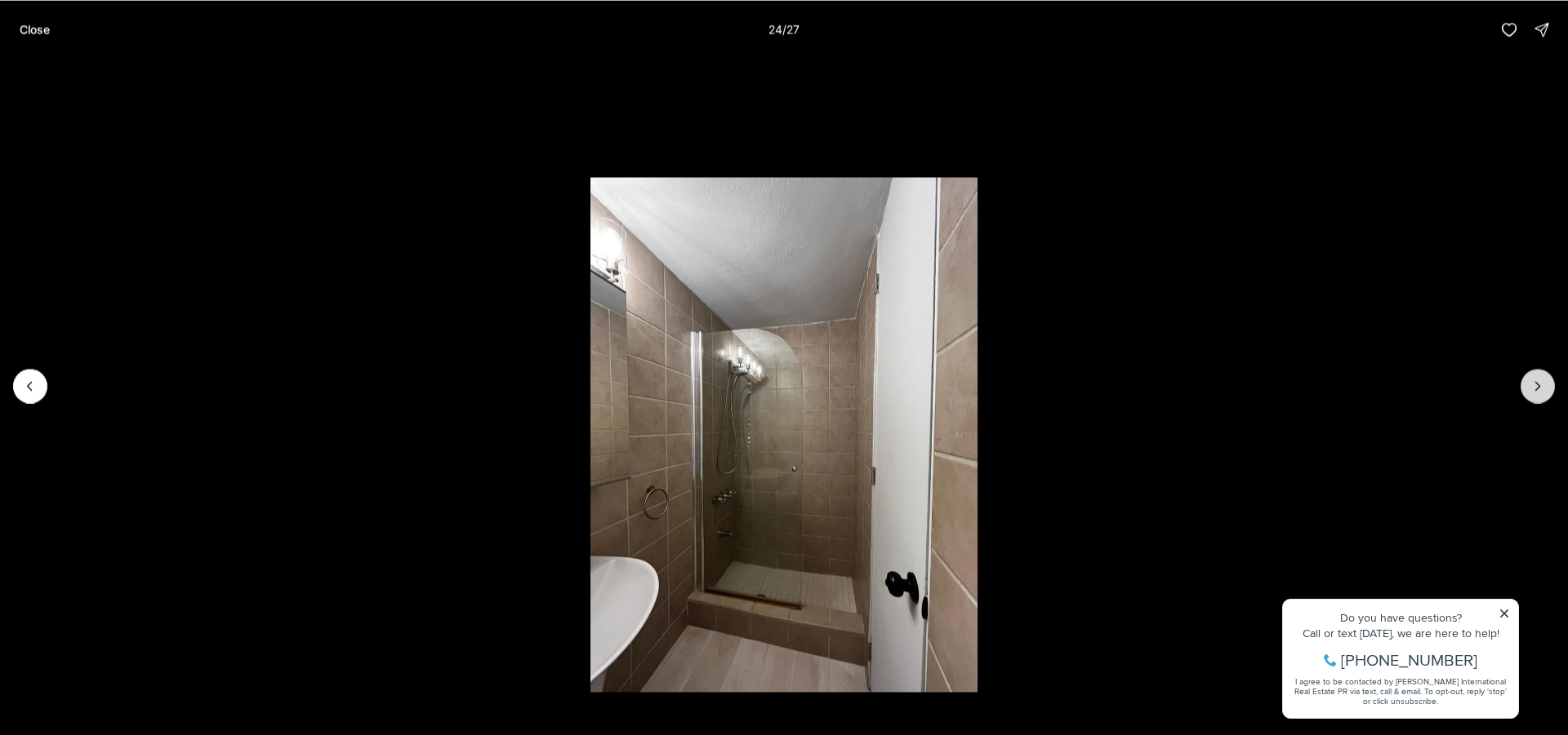
click at [1541, 387] on icon "Next slide" at bounding box center [1537, 386] width 16 height 16
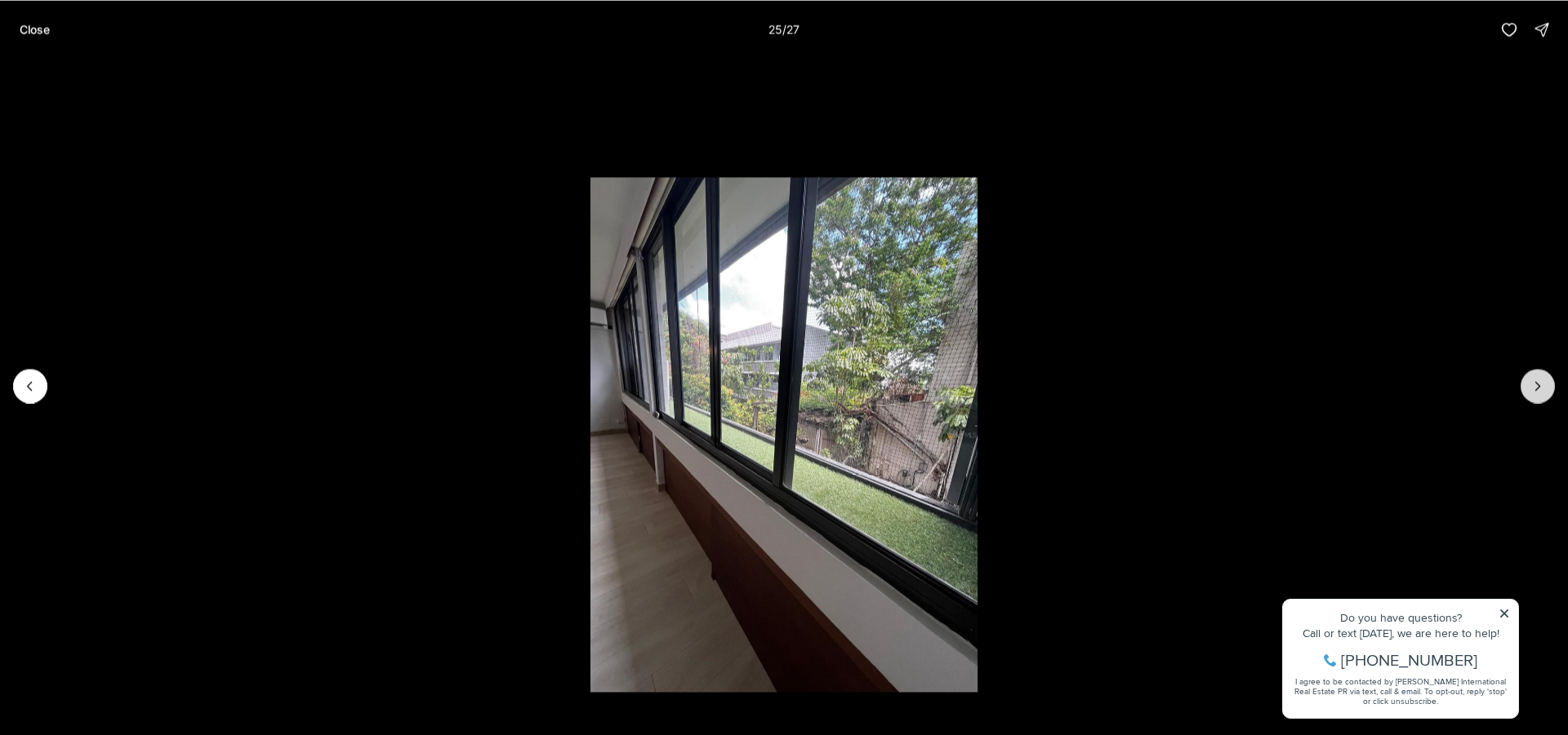
click at [1541, 387] on icon "Next slide" at bounding box center [1537, 386] width 16 height 16
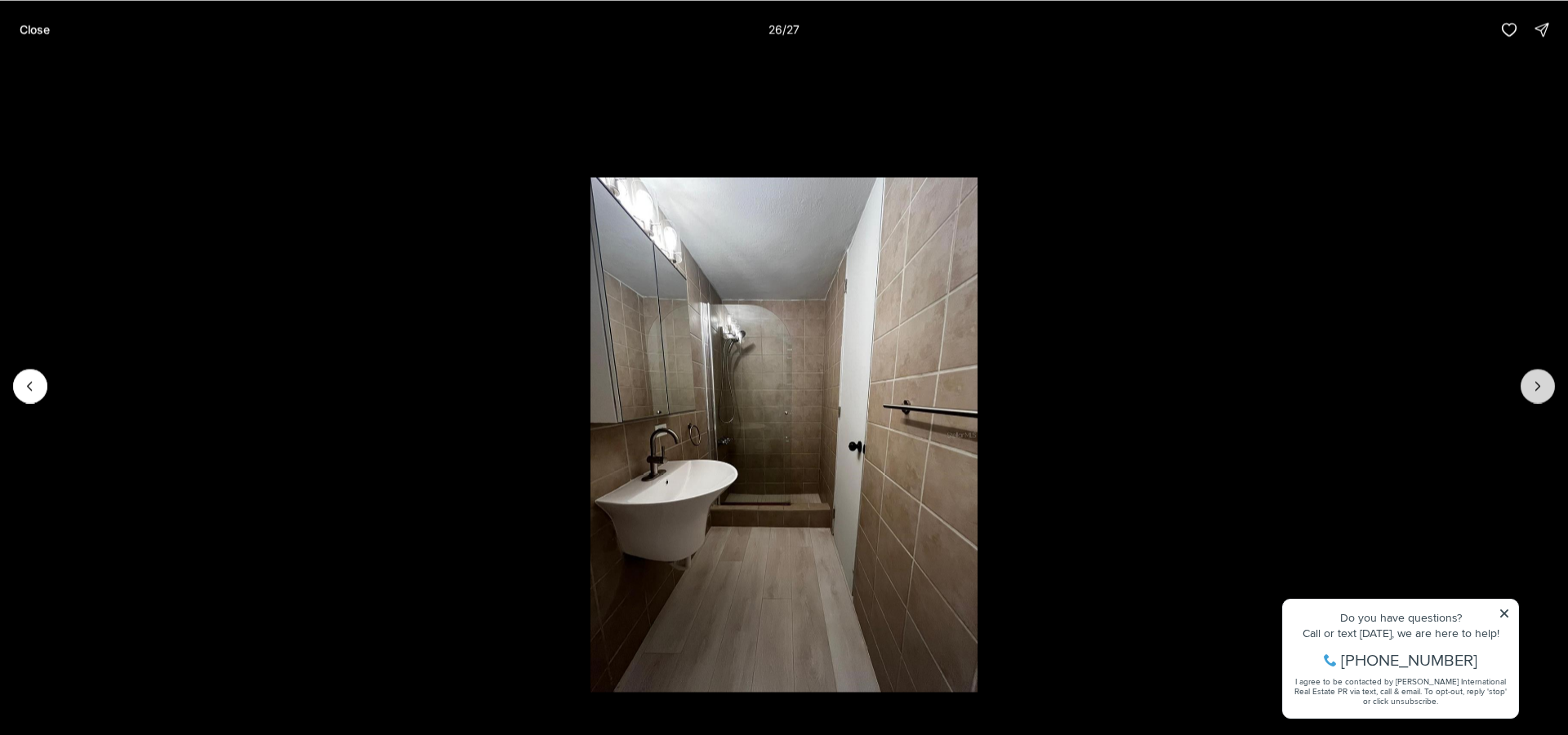
click at [1541, 387] on icon "Next slide" at bounding box center [1537, 386] width 16 height 16
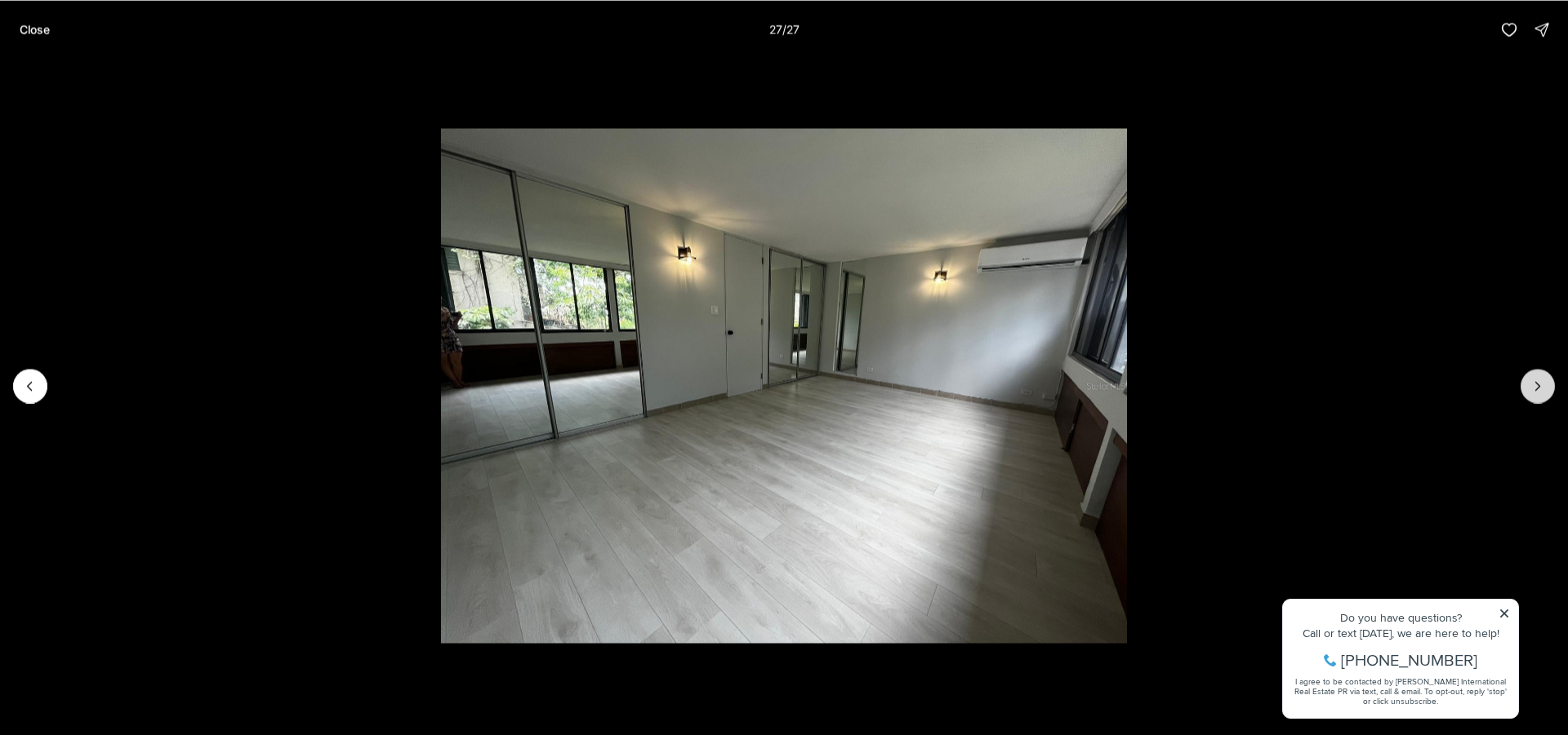
click at [1541, 387] on div at bounding box center [1538, 386] width 34 height 34
